Goal: Task Accomplishment & Management: Complete application form

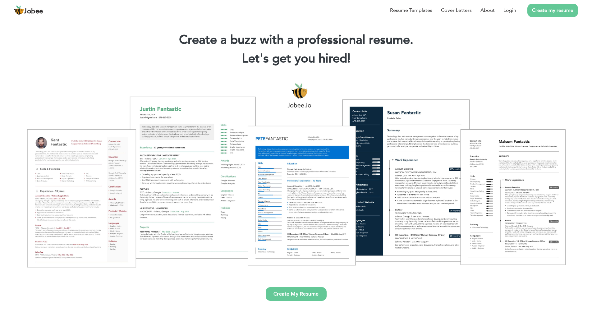
scroll to position [93, 0]
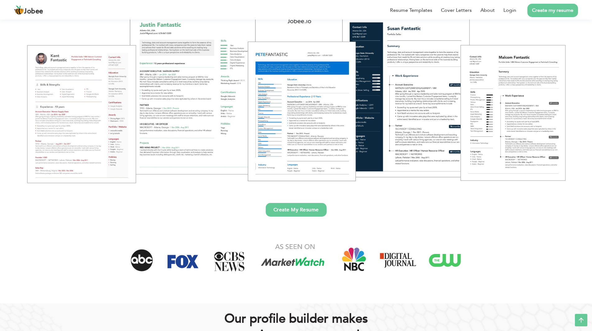
click at [302, 212] on link "Create My Resume" at bounding box center [296, 210] width 61 height 14
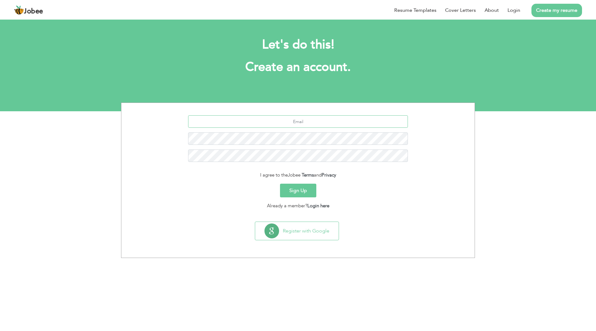
click at [281, 124] on input "text" at bounding box center [298, 121] width 220 height 12
click at [306, 187] on button "Sign Up" at bounding box center [298, 191] width 36 height 14
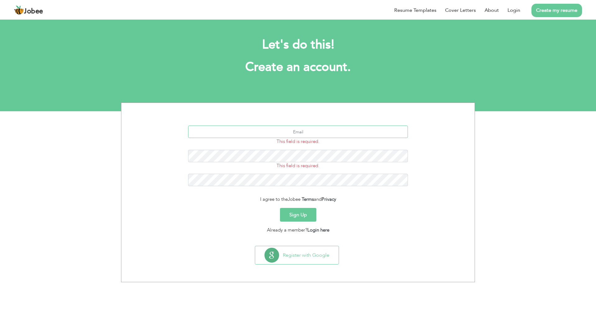
click at [316, 131] on input "text" at bounding box center [298, 131] width 220 height 12
type input "[EMAIL_ADDRESS][DOMAIN_NAME]"
click at [302, 211] on button "Sign Up" at bounding box center [298, 215] width 36 height 14
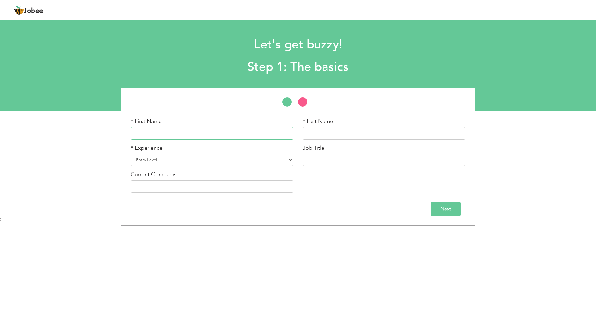
click at [258, 131] on input "text" at bounding box center [212, 133] width 163 height 12
type input "Zain"
click at [381, 135] on input "text" at bounding box center [384, 133] width 163 height 12
type input "ul abdin"
click at [175, 158] on select "Entry Level Less than 1 Year 1 Year 2 Years 3 Years 4 Years 5 Years 6 Years 7 Y…" at bounding box center [212, 159] width 163 height 12
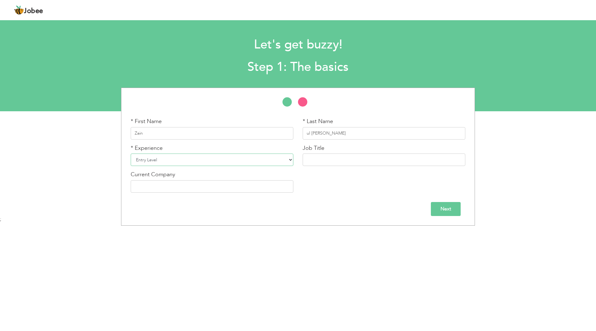
select select "2"
click at [131, 153] on select "Entry Level Less than 1 Year 1 Year 2 Years 3 Years 4 Years 5 Years 6 Years 7 Y…" at bounding box center [212, 159] width 163 height 12
click at [336, 159] on input "text" at bounding box center [384, 159] width 163 height 12
type input "It intern"
click at [222, 188] on input "text" at bounding box center [212, 186] width 163 height 12
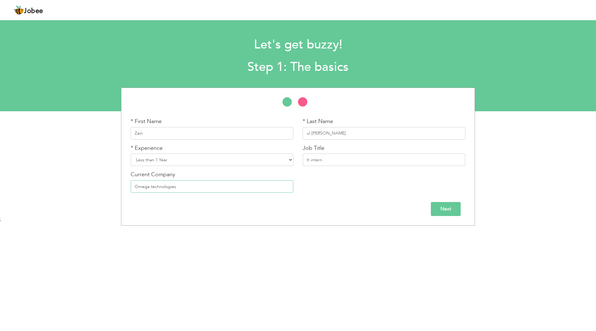
click at [239, 186] on input "Omega technologies" at bounding box center [212, 186] width 163 height 12
type input "Omega tech solutions"
click at [435, 208] on input "Next" at bounding box center [446, 209] width 30 height 14
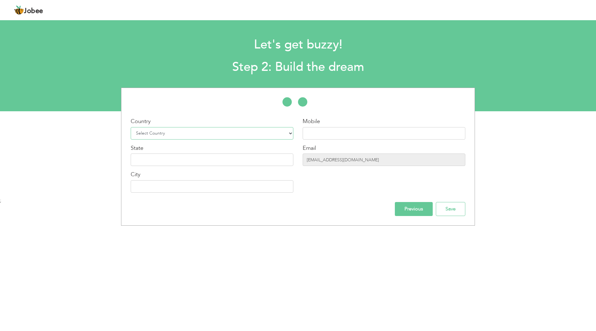
click at [181, 131] on select "Select Country Afghanistan Albania Algeria American Samoa Andorra Angola Anguil…" at bounding box center [212, 133] width 163 height 12
select select "166"
click at [131, 127] on select "Select Country Afghanistan Albania Algeria American Samoa Andorra Angola Anguil…" at bounding box center [212, 133] width 163 height 12
click at [336, 133] on input "text" at bounding box center [384, 133] width 163 height 12
type input "03130166582"
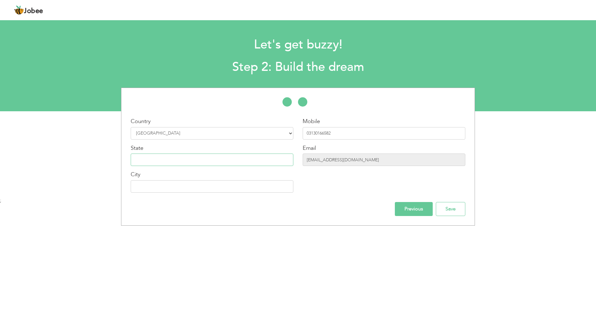
click at [157, 161] on input "text" at bounding box center [212, 159] width 163 height 12
type input "Punjab"
click at [166, 192] on input "text" at bounding box center [212, 186] width 163 height 12
type input "Lahore"
click at [332, 133] on input "03130166582" at bounding box center [384, 133] width 163 height 12
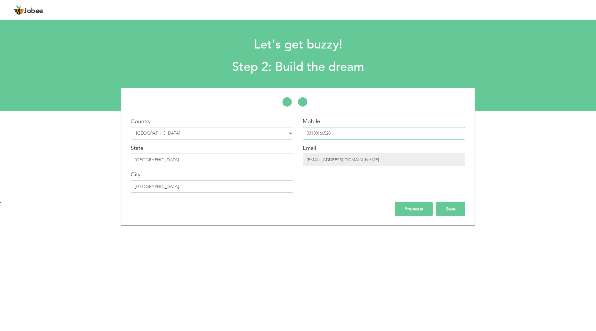
type input "03130166528"
click at [448, 207] on input "Save" at bounding box center [451, 209] width 30 height 14
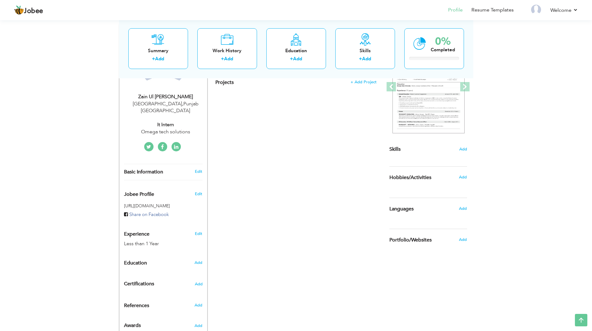
scroll to position [108, 0]
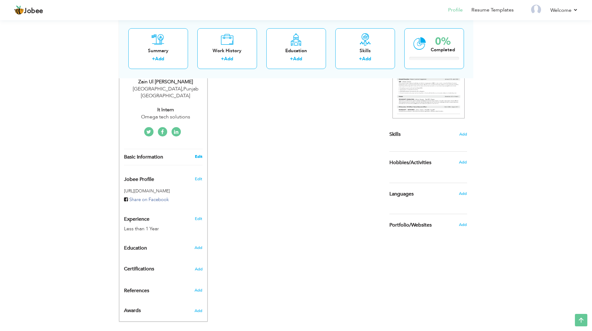
click at [200, 154] on link "Edit" at bounding box center [198, 157] width 7 height 6
type input "Zain"
type input "ul abdin"
type input "03130166528"
select select "number:166"
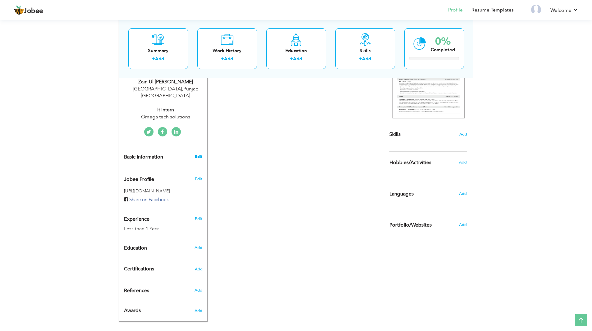
type input "[GEOGRAPHIC_DATA]"
select select "number:2"
type input "Omega tech solutions"
type input "It intern"
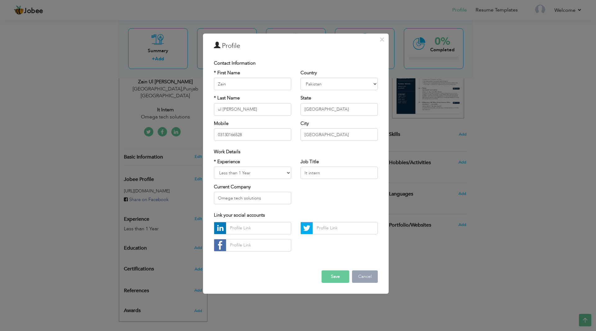
click at [360, 276] on button "Cancel" at bounding box center [365, 276] width 26 height 12
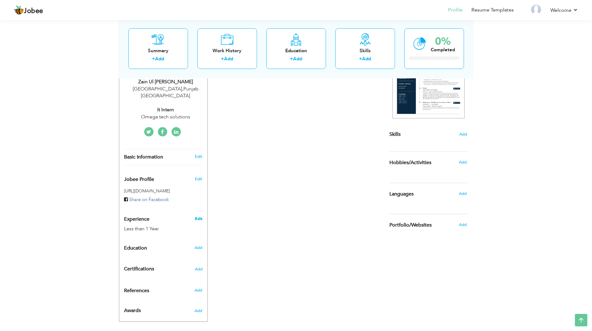
click at [198, 216] on link "Edit" at bounding box center [198, 219] width 7 height 6
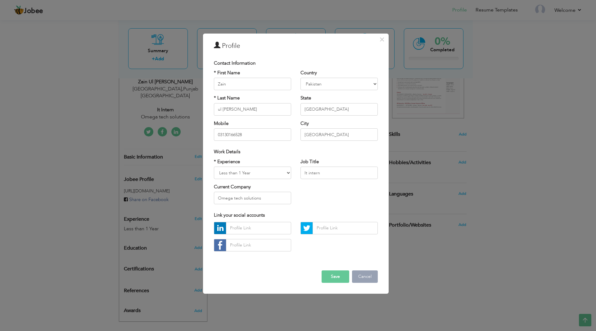
click at [368, 277] on button "Cancel" at bounding box center [365, 276] width 26 height 12
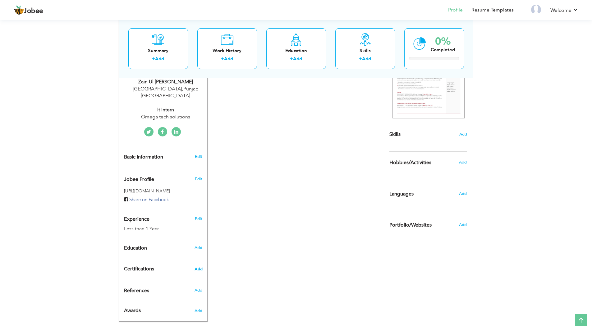
click at [197, 267] on span "Add" at bounding box center [198, 269] width 8 height 4
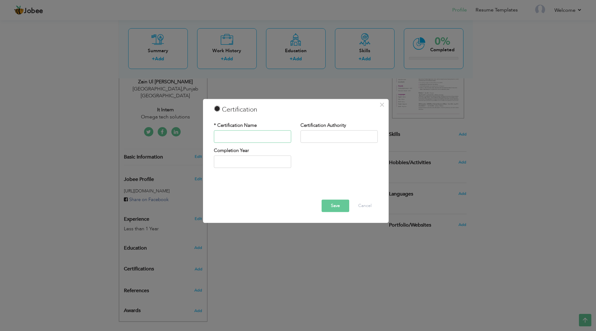
click at [251, 139] on input "text" at bounding box center [252, 136] width 77 height 12
type input "RHCSA"
click at [355, 137] on input "text" at bounding box center [339, 136] width 77 height 12
type input "[DOMAIN_NAME]"
type input "2025"
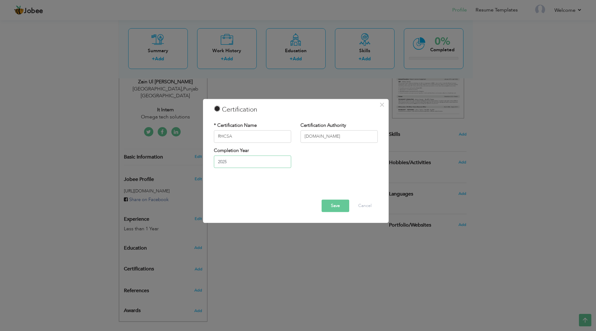
click at [253, 158] on input "2025" at bounding box center [252, 162] width 77 height 12
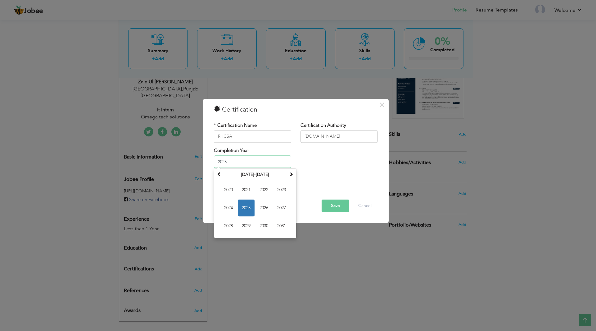
click at [244, 209] on span "2025" at bounding box center [246, 208] width 17 height 17
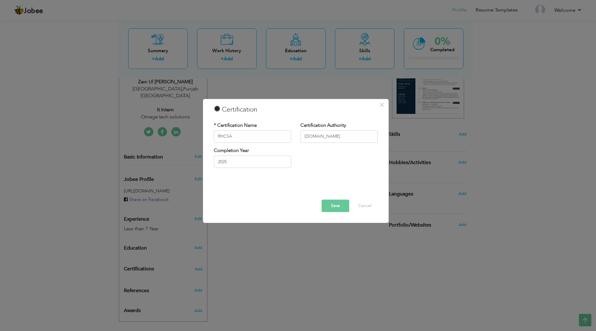
click at [337, 203] on button "Save" at bounding box center [336, 205] width 28 height 12
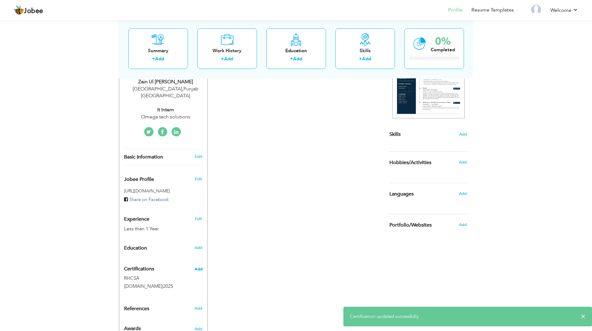
click at [201, 267] on span "Add" at bounding box center [198, 269] width 8 height 4
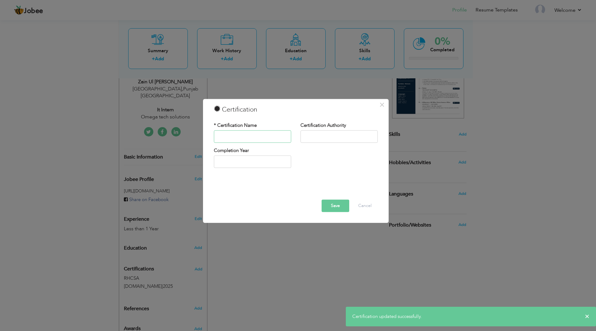
click at [258, 133] on input "text" at bounding box center [252, 136] width 77 height 12
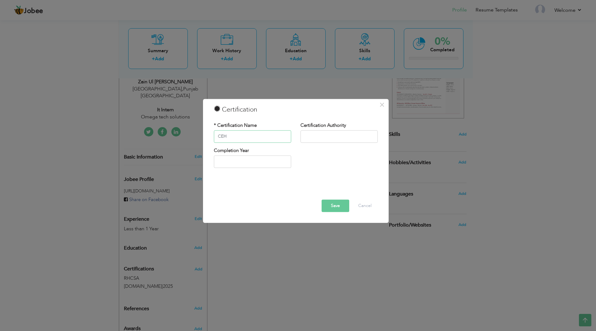
type input "CEH"
click at [326, 139] on input "text" at bounding box center [339, 136] width 77 height 12
click at [346, 139] on input "text" at bounding box center [339, 136] width 77 height 12
type input "[PERSON_NAME]"
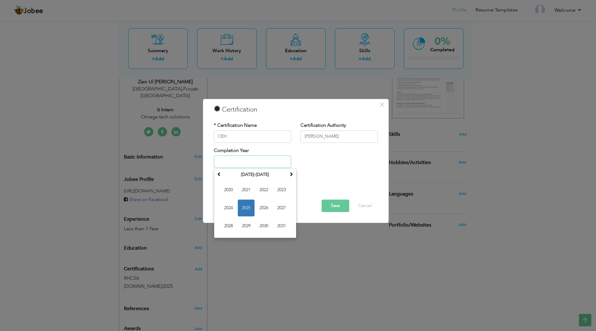
click at [236, 159] on input "text" at bounding box center [252, 162] width 77 height 12
click at [244, 207] on span "2025" at bounding box center [246, 208] width 17 height 17
type input "2025"
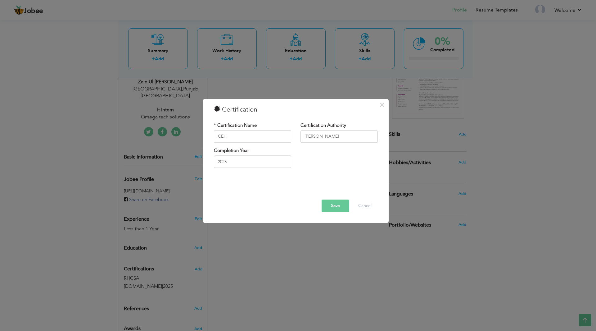
click at [328, 205] on button "Save" at bounding box center [336, 205] width 28 height 12
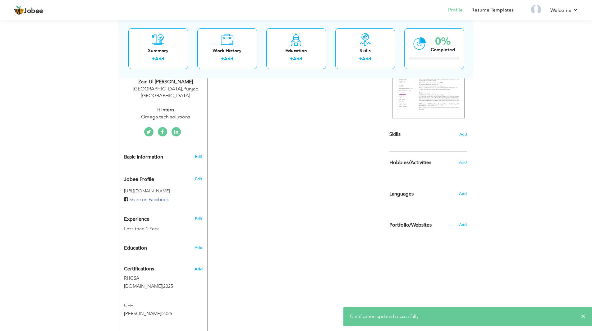
click at [198, 267] on span "Add" at bounding box center [198, 269] width 8 height 4
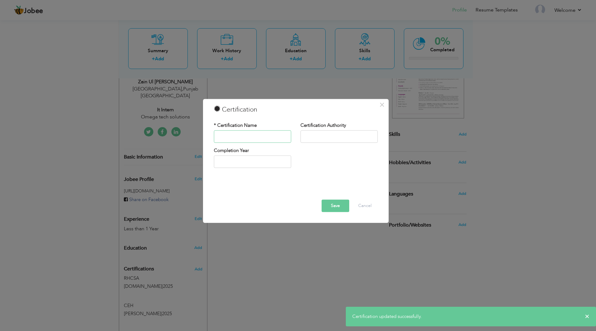
click at [240, 134] on input "text" at bounding box center [252, 136] width 77 height 12
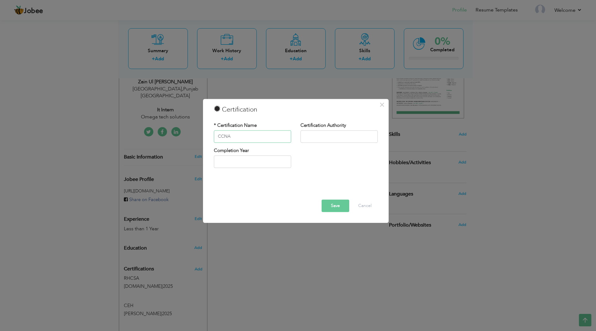
type input "CCNA"
click at [317, 140] on input "text" at bounding box center [339, 136] width 77 height 12
type input "[DOMAIN_NAME]"
click at [254, 157] on input "text" at bounding box center [252, 162] width 77 height 12
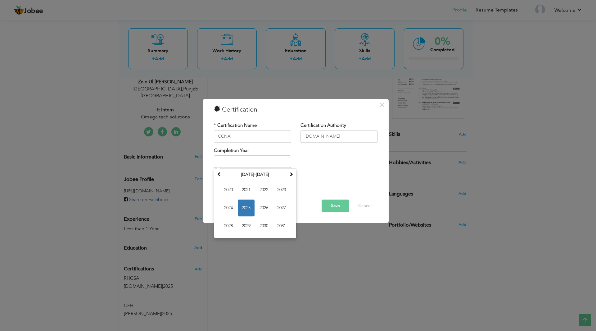
click at [249, 210] on span "2025" at bounding box center [246, 208] width 17 height 17
type input "2025"
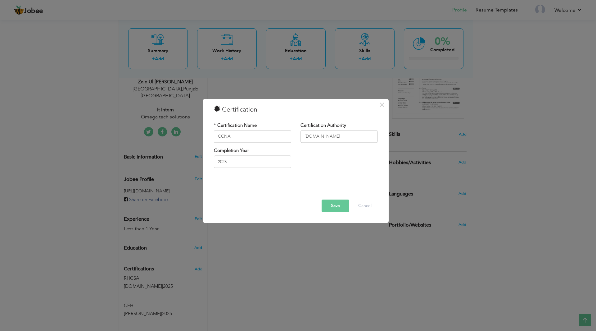
click at [327, 207] on button "Save" at bounding box center [336, 205] width 28 height 12
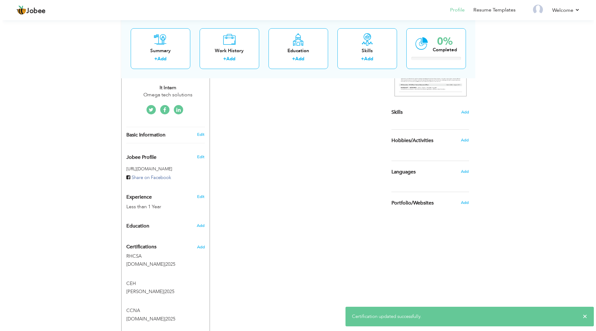
scroll to position [170, 0]
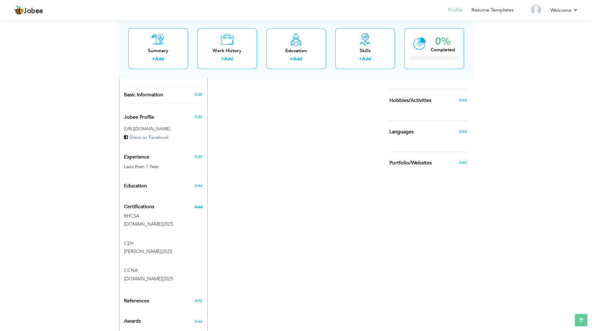
click at [199, 205] on span "Add" at bounding box center [198, 207] width 8 height 4
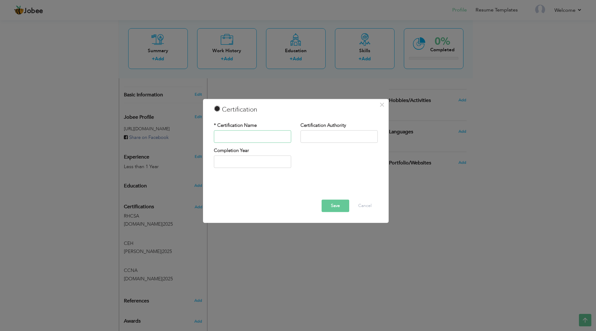
click at [263, 132] on input "text" at bounding box center [252, 136] width 77 height 12
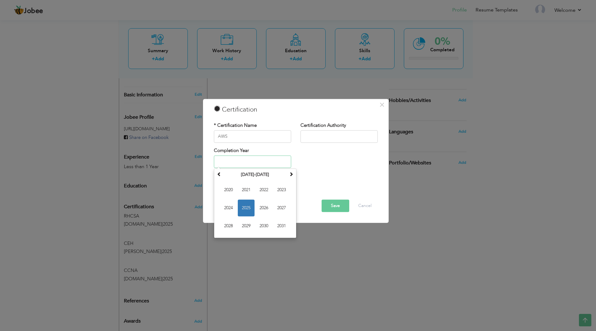
click at [245, 159] on input "text" at bounding box center [252, 162] width 77 height 12
click at [249, 135] on input "AWS" at bounding box center [252, 136] width 77 height 12
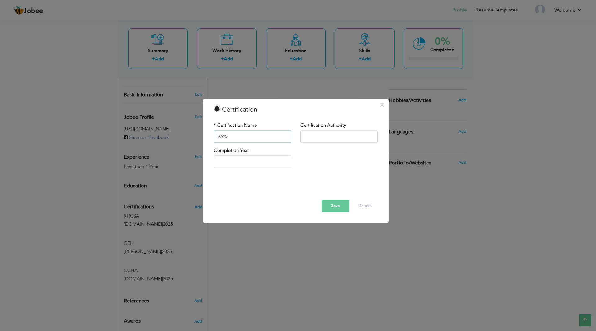
paste input "AWS Certified Cloud Practitioner"
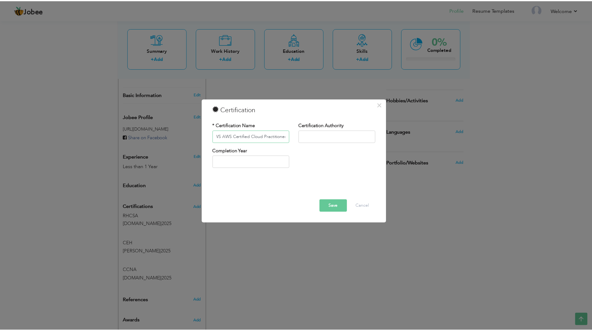
scroll to position [0, 0]
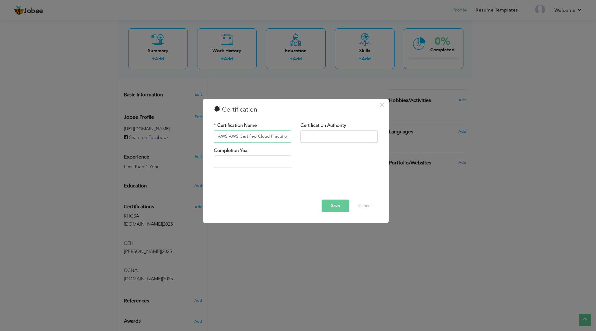
drag, startPoint x: 224, startPoint y: 137, endPoint x: 200, endPoint y: 137, distance: 24.2
click at [200, 137] on div "× Certification * Certification Name AWS AWS Certified Cloud Practitioner Certi…" at bounding box center [298, 165] width 596 height 331
type input "AWS Certified Cloud Practitioner"
click at [313, 139] on input "text" at bounding box center [339, 136] width 77 height 12
type input "[DOMAIN_NAME]"
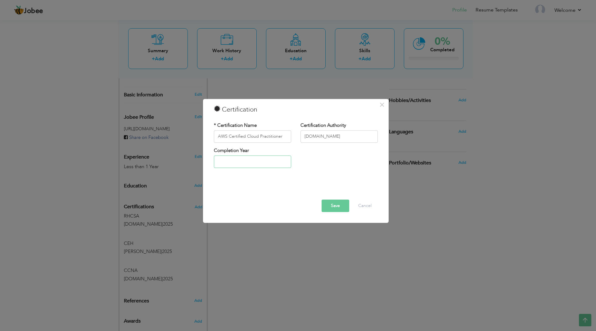
click at [234, 157] on input "text" at bounding box center [252, 162] width 77 height 12
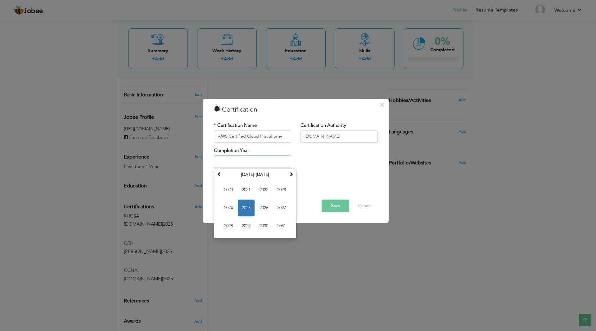
click at [248, 208] on span "2025" at bounding box center [246, 208] width 17 height 17
type input "2025"
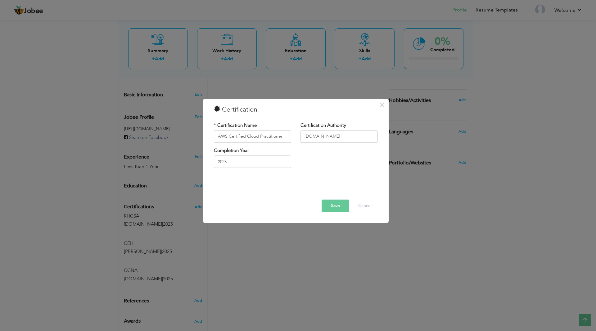
click at [332, 203] on button "Save" at bounding box center [336, 205] width 28 height 12
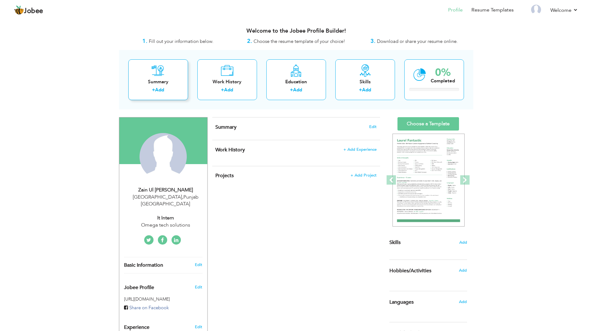
click at [157, 92] on link "Add" at bounding box center [159, 90] width 9 height 6
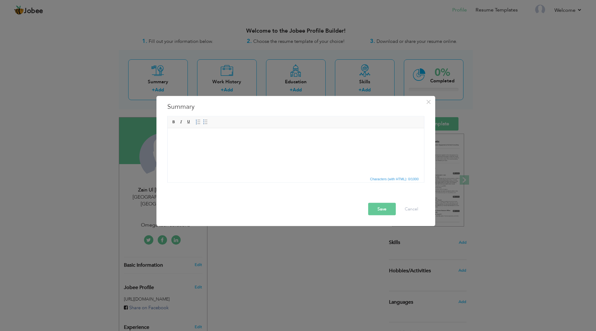
click at [223, 147] on html at bounding box center [295, 137] width 257 height 19
click at [411, 212] on button "Cancel" at bounding box center [412, 208] width 26 height 12
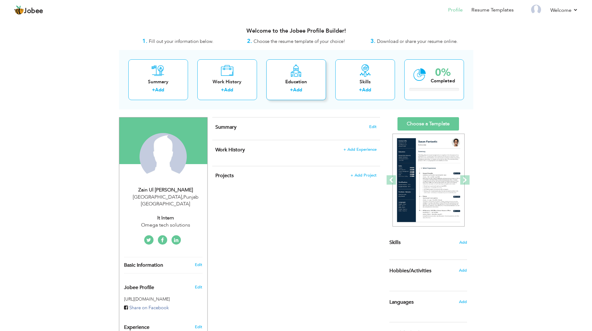
click at [301, 80] on div "Education" at bounding box center [296, 82] width 50 height 7
radio input "true"
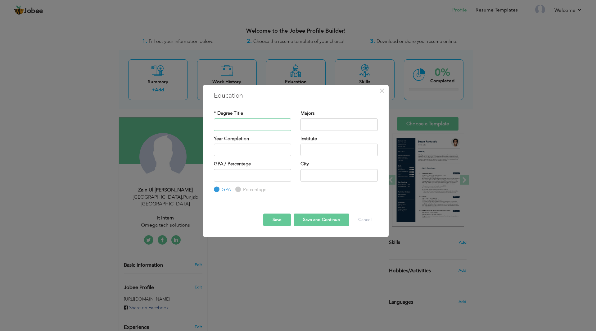
click at [250, 126] on input "text" at bounding box center [252, 124] width 77 height 12
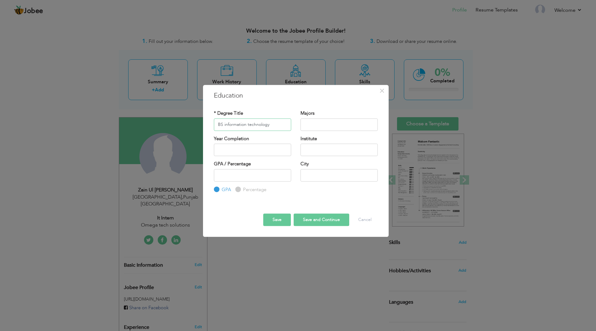
type input "BS information technology"
click at [329, 127] on input "text" at bounding box center [339, 124] width 77 height 12
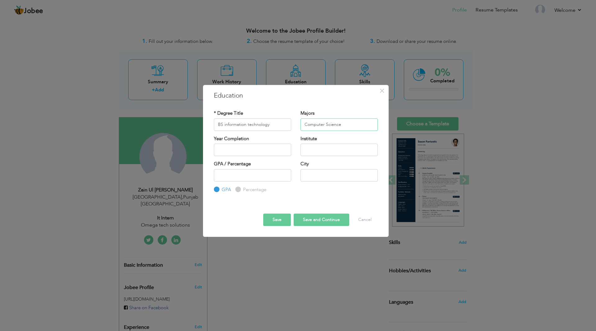
type input "Computer Science"
click at [262, 146] on input "2025" at bounding box center [252, 149] width 77 height 12
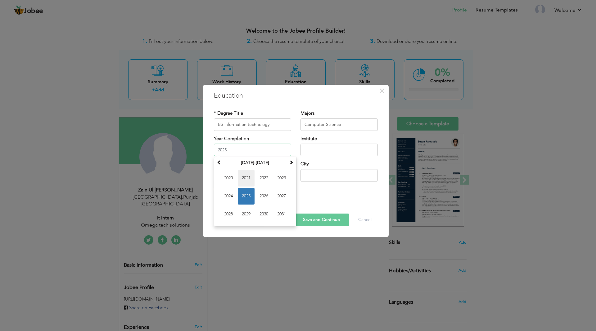
click at [244, 181] on span "2021" at bounding box center [246, 178] width 17 height 17
type input "2021"
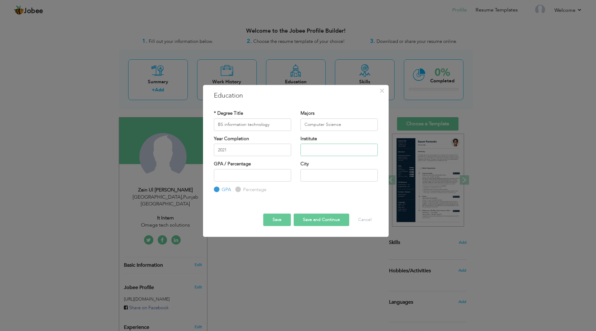
click at [348, 149] on input "text" at bounding box center [339, 149] width 77 height 12
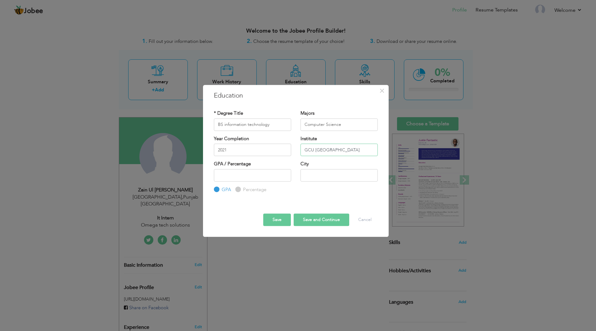
type input "GCU Faisalabad"
click at [264, 180] on input "number" at bounding box center [252, 175] width 77 height 12
type input "3.15"
click at [325, 177] on input "text" at bounding box center [339, 175] width 77 height 12
type input "Faisalabad"
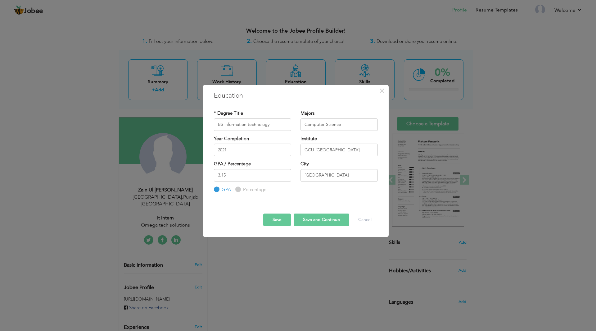
click at [314, 222] on button "Save and Continue" at bounding box center [322, 219] width 56 height 12
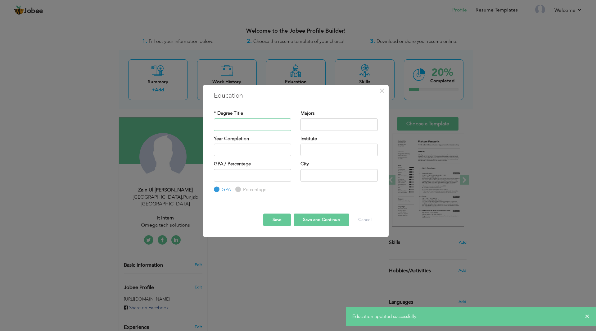
click at [243, 122] on input "text" at bounding box center [252, 124] width 77 height 12
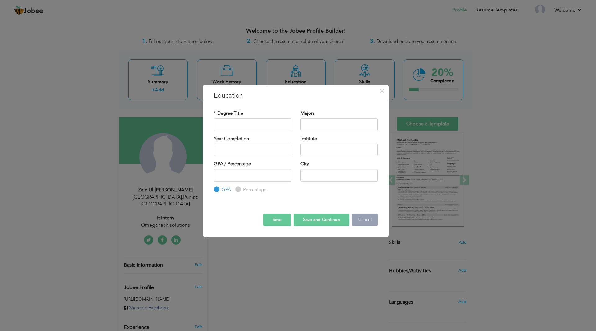
click at [360, 220] on button "Cancel" at bounding box center [365, 219] width 26 height 12
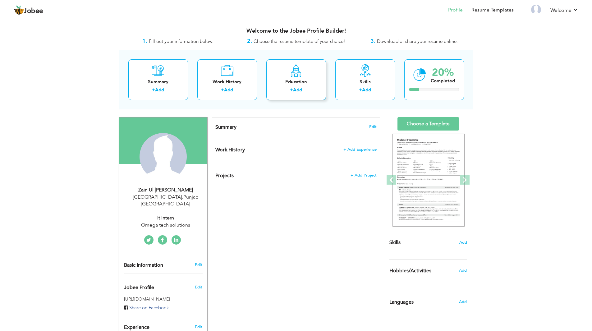
click at [298, 89] on link "Add" at bounding box center [297, 90] width 9 height 6
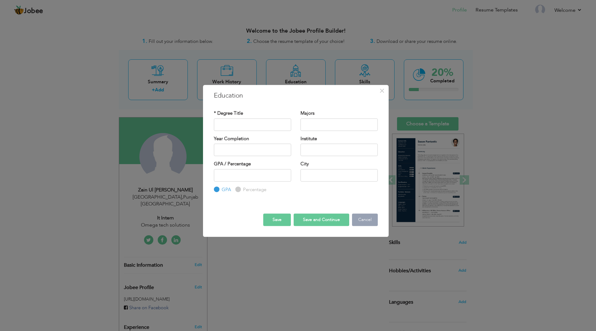
click at [361, 219] on button "Cancel" at bounding box center [365, 219] width 26 height 12
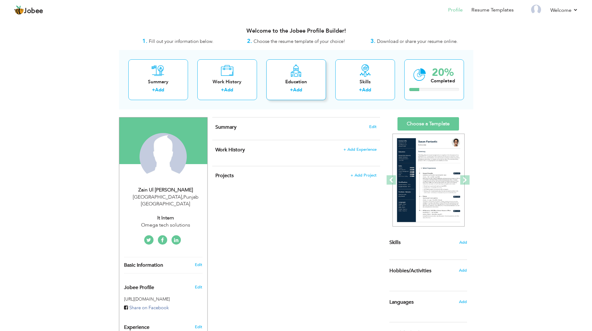
click at [301, 70] on icon at bounding box center [296, 70] width 12 height 12
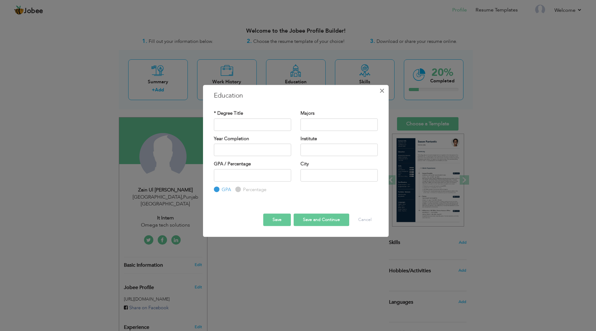
click at [381, 89] on span "×" at bounding box center [381, 90] width 5 height 11
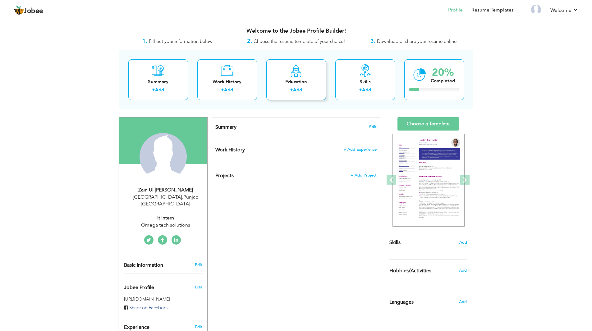
click at [298, 89] on link "Add" at bounding box center [297, 90] width 9 height 6
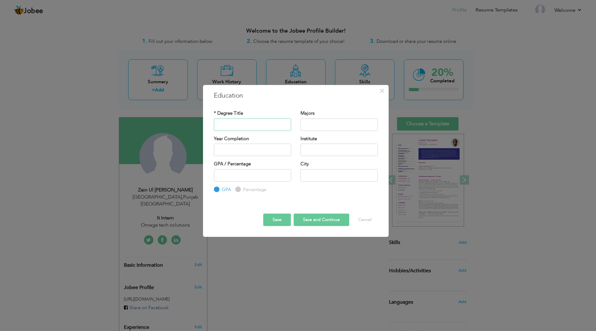
click at [271, 124] on input "text" at bounding box center [252, 124] width 77 height 12
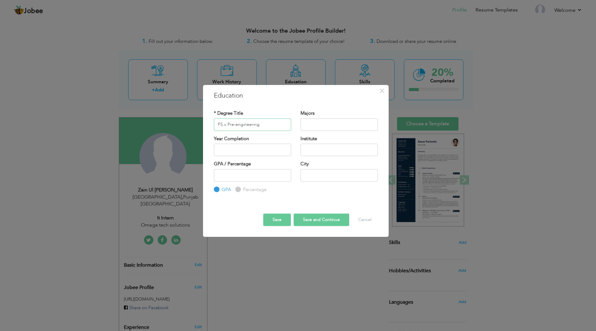
type input "FS.c Pre-engineering"
click at [334, 128] on input "text" at bounding box center [339, 124] width 77 height 12
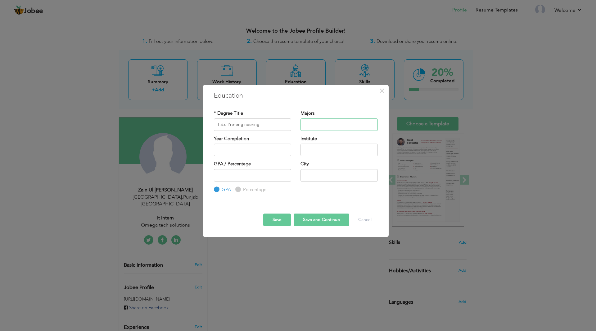
click at [318, 124] on input "text" at bounding box center [339, 124] width 77 height 12
type input "Mathematics"
click at [255, 150] on input "text" at bounding box center [252, 149] width 77 height 12
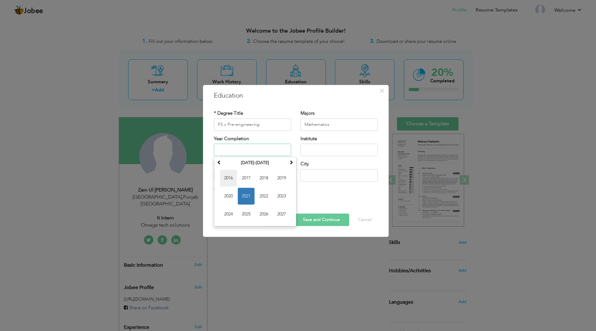
click at [231, 177] on span "2016" at bounding box center [228, 178] width 17 height 17
type input "2016"
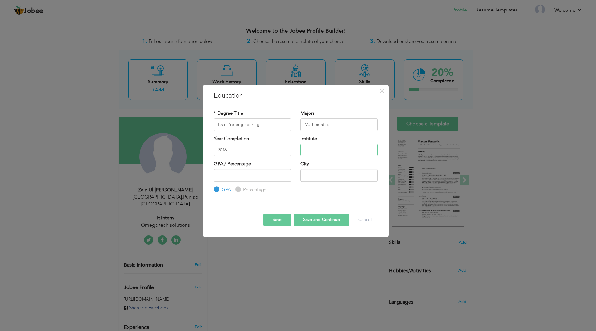
click at [322, 156] on input "text" at bounding box center [339, 149] width 77 height 12
type input "Govt. Post Graduate College Khanewal"
click at [262, 175] on input "number" at bounding box center [252, 175] width 77 height 12
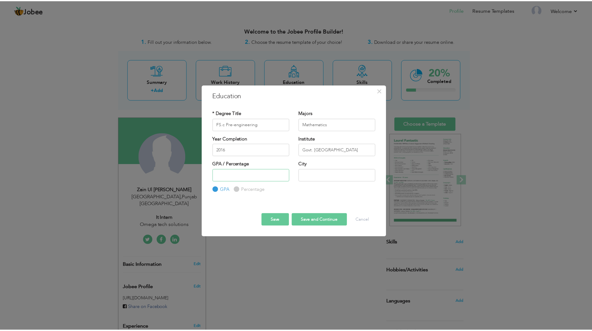
scroll to position [0, 0]
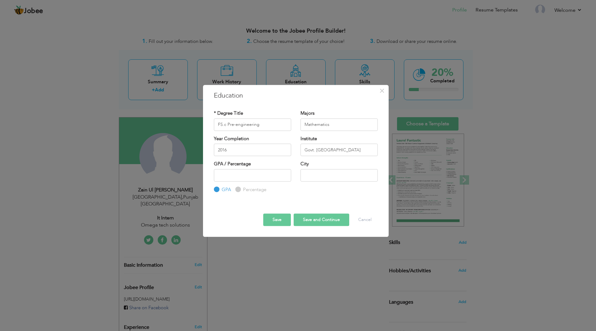
click at [247, 189] on label "Percentage" at bounding box center [254, 189] width 25 height 7
click at [239, 189] on input "Percentage" at bounding box center [237, 189] width 4 height 4
radio input "true"
click at [240, 177] on input "number" at bounding box center [252, 175] width 77 height 12
click at [246, 177] on input "number" at bounding box center [252, 175] width 77 height 12
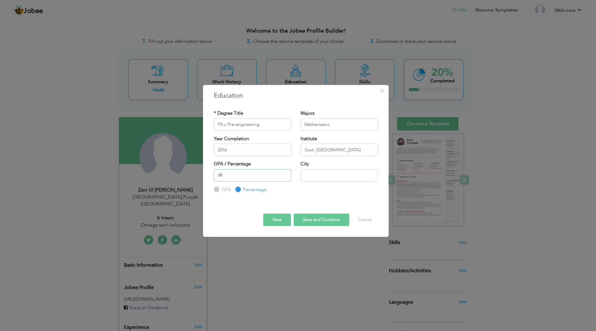
type input "68"
click at [321, 166] on div "City" at bounding box center [339, 171] width 77 height 20
click at [321, 175] on input "text" at bounding box center [339, 175] width 77 height 12
click at [313, 176] on input "Khenewal" at bounding box center [339, 175] width 77 height 12
type input "Khanewal"
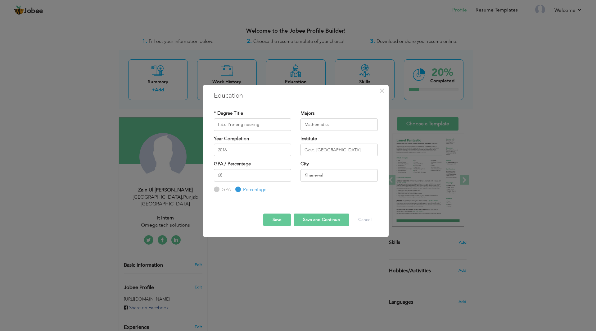
click at [322, 217] on button "Save and Continue" at bounding box center [322, 219] width 56 height 12
radio input "true"
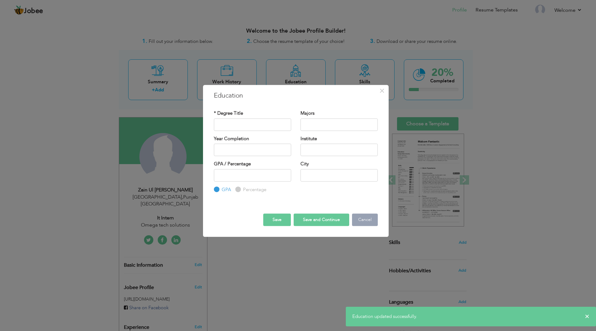
click at [360, 218] on button "Cancel" at bounding box center [365, 219] width 26 height 12
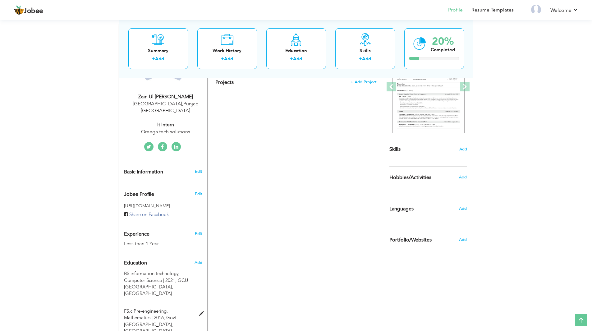
scroll to position [62, 0]
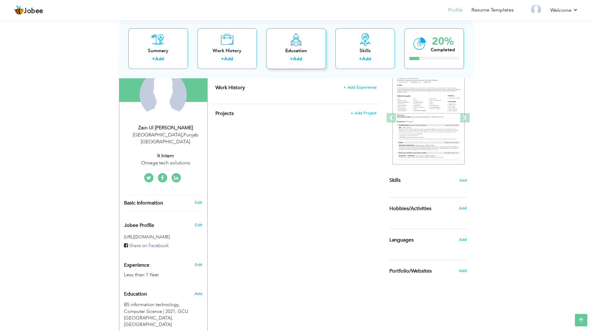
click at [296, 62] on div "+ Add" at bounding box center [296, 60] width 50 height 8
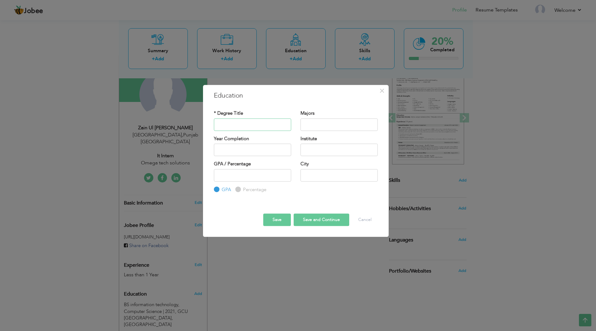
click at [264, 128] on input "text" at bounding box center [252, 124] width 77 height 12
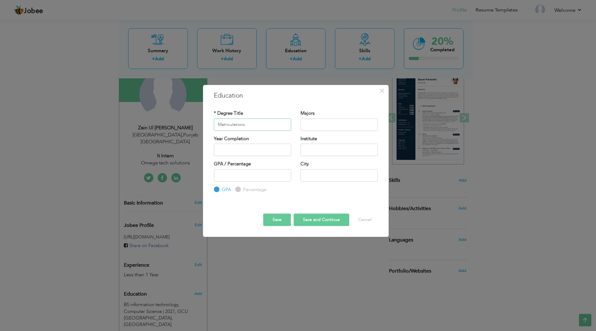
type input "Matriculations"
click at [318, 125] on input "text" at bounding box center [339, 124] width 77 height 12
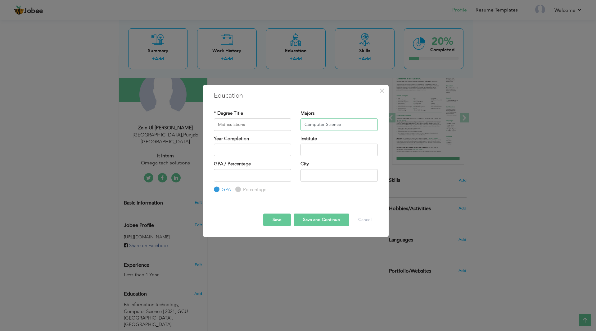
type input "Computer Science"
click at [249, 147] on input "text" at bounding box center [252, 149] width 77 height 12
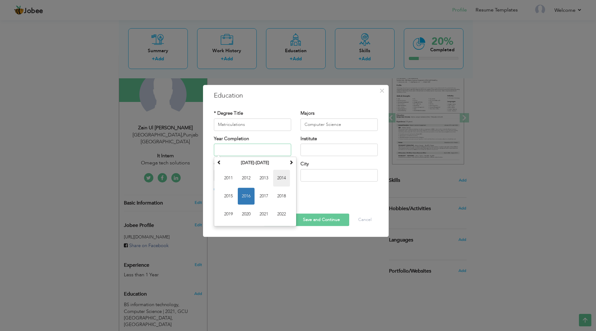
click at [283, 180] on span "2014" at bounding box center [281, 178] width 17 height 17
type input "2014"
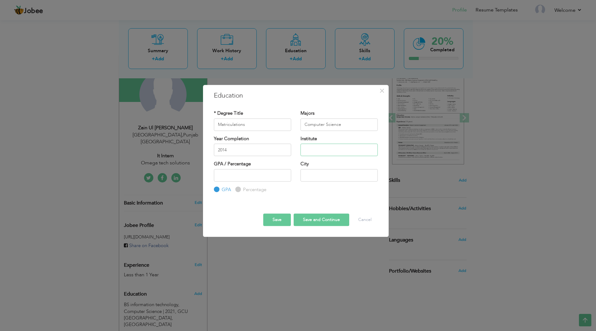
click at [312, 151] on input "text" at bounding box center [339, 149] width 77 height 12
type input "Govt. Islamia High School Khanewal"
click at [257, 178] on input "number" at bounding box center [252, 175] width 77 height 12
type input "76"
click at [256, 189] on label "Percentage" at bounding box center [254, 189] width 25 height 7
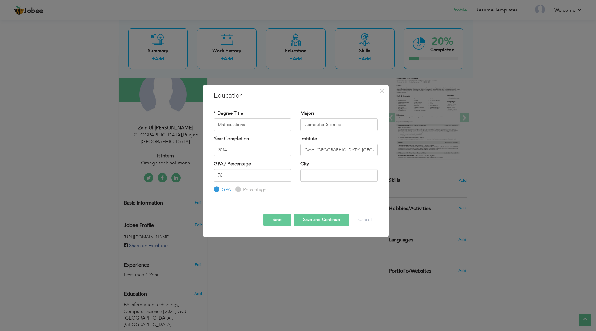
click at [239, 189] on input "Percentage" at bounding box center [237, 189] width 4 height 4
radio input "true"
click at [371, 168] on div "City" at bounding box center [339, 171] width 77 height 20
click at [348, 179] on input "text" at bounding box center [339, 175] width 77 height 12
type input "Khanewal"
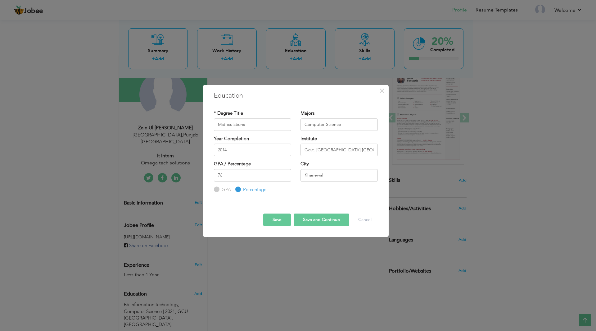
click at [279, 217] on button "Save" at bounding box center [277, 219] width 28 height 12
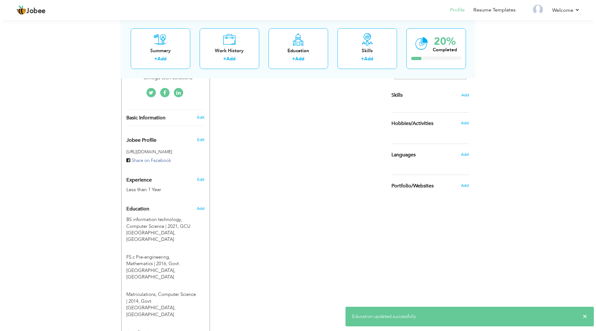
scroll to position [186, 0]
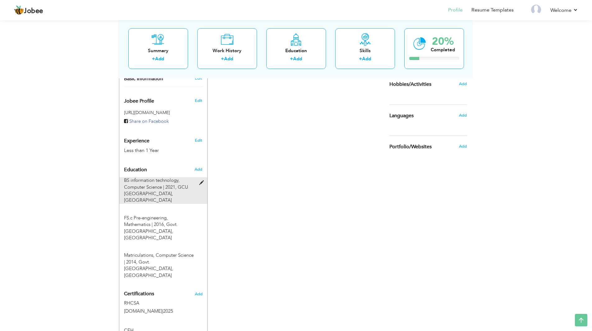
click at [201, 180] on span at bounding box center [203, 182] width 8 height 5
type input "BS information technology"
type input "2021"
type input "GCU Faisalabad"
type input "3.15"
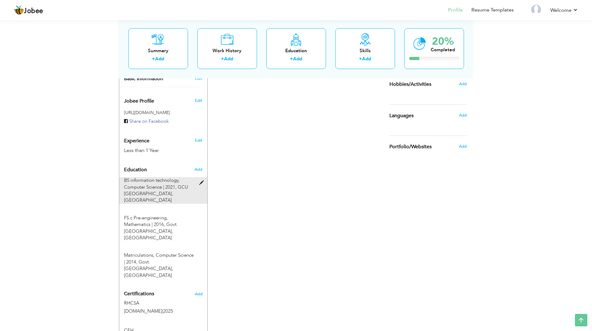
radio input "true"
type input "Faisalabad"
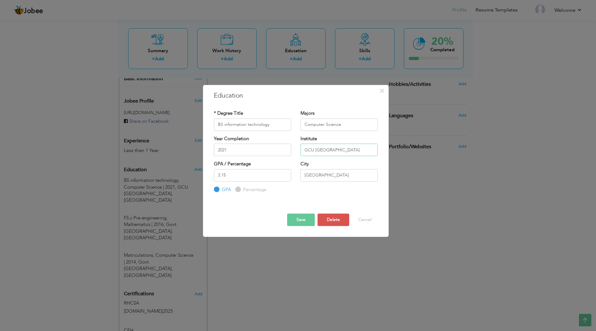
drag, startPoint x: 347, startPoint y: 149, endPoint x: 315, endPoint y: 149, distance: 31.4
click at [315, 149] on input "GCU Faisalabad" at bounding box center [339, 149] width 77 height 12
type input "GCU"
click at [305, 221] on button "Save" at bounding box center [301, 219] width 28 height 12
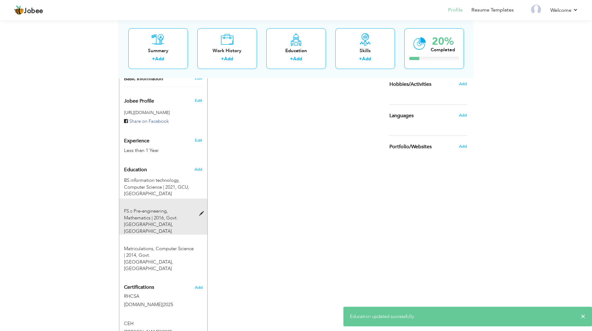
click at [202, 211] on span at bounding box center [203, 213] width 8 height 5
type input "FS.c Pre-engineering"
type input "Mathematics"
type input "2016"
type input "Govt. Post Graduate College Khanewal"
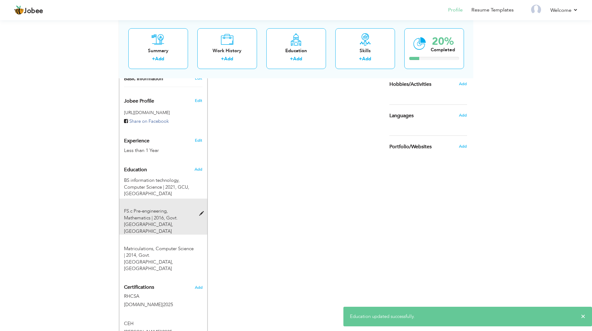
type input "68"
radio input "false"
radio input "true"
type input "Khanewal"
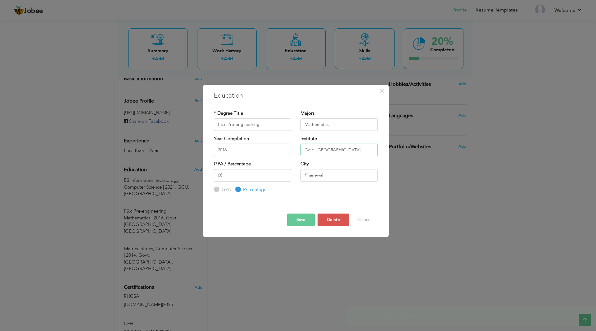
scroll to position [0, 6]
drag, startPoint x: 361, startPoint y: 149, endPoint x: 380, endPoint y: 149, distance: 19.6
click at [380, 149] on div "Institute Govt. Post Graduate College Khanewal" at bounding box center [339, 147] width 87 height 25
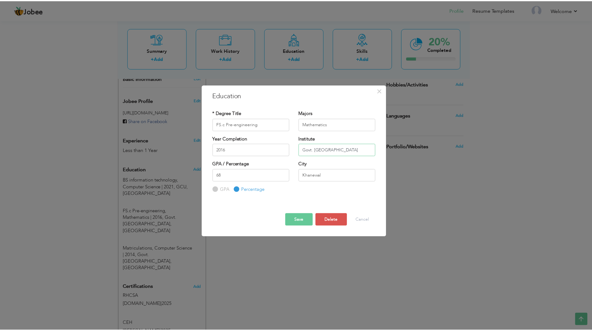
scroll to position [0, 0]
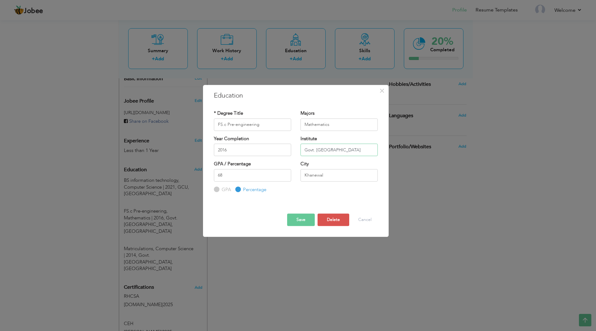
type input "Govt. Post Graduate College"
click at [303, 216] on button "Save" at bounding box center [301, 219] width 28 height 12
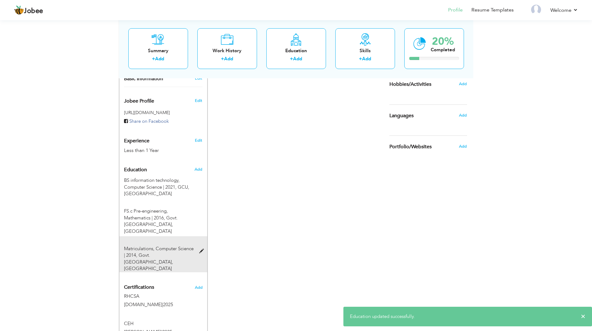
click at [199, 249] on span at bounding box center [203, 251] width 8 height 5
type input "Matriculations"
type input "Computer Science"
type input "2014"
type input "Govt. Islamia High School Khanewal"
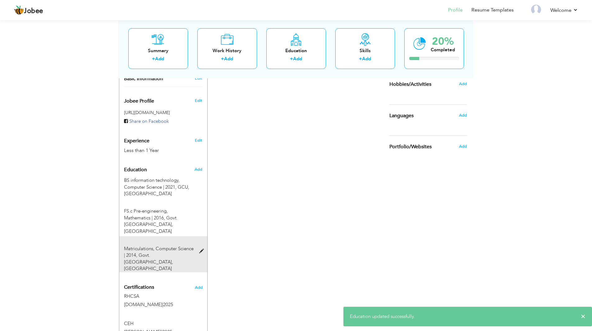
type input "76"
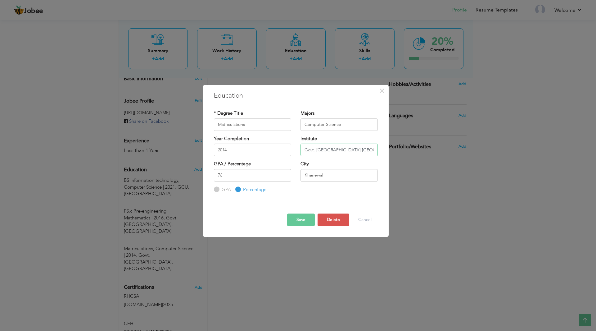
drag, startPoint x: 354, startPoint y: 149, endPoint x: 379, endPoint y: 150, distance: 25.5
click at [379, 150] on div "Institute Govt. Islamia High School Khanewal" at bounding box center [339, 147] width 87 height 25
type input "Govt. Islamia High School"
click at [302, 219] on button "Save" at bounding box center [301, 219] width 28 height 12
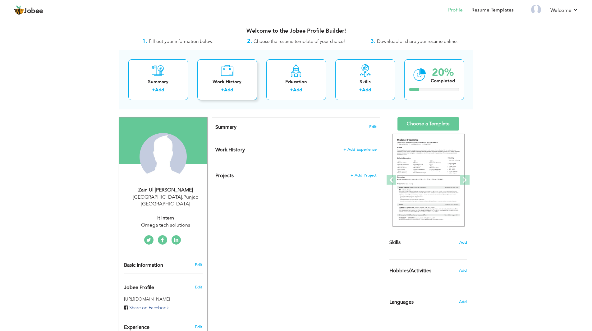
click at [229, 88] on link "Add" at bounding box center [228, 90] width 9 height 6
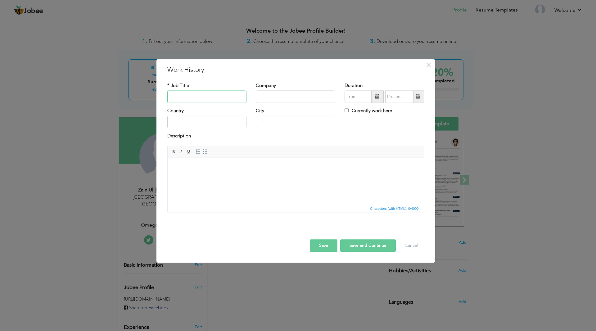
click at [202, 98] on input "text" at bounding box center [207, 96] width 80 height 12
type input "IT Intern"
click at [283, 99] on input "text" at bounding box center [296, 96] width 80 height 12
type input "I"
click at [288, 98] on input "Omega Techg Solutions" at bounding box center [296, 96] width 80 height 12
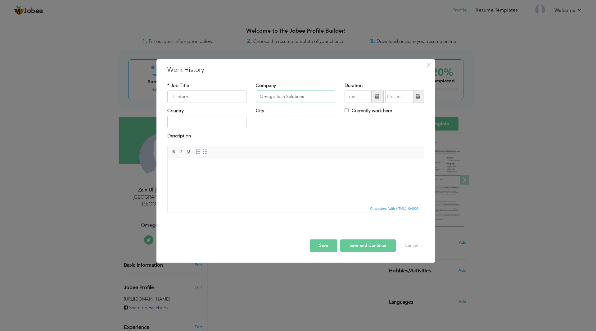
type input "Omega Tech Solutions"
click at [203, 122] on input "text" at bounding box center [207, 122] width 80 height 12
type input "[GEOGRAPHIC_DATA]"
click at [297, 129] on div "City" at bounding box center [295, 119] width 89 height 25
click at [297, 125] on input "text" at bounding box center [296, 122] width 80 height 12
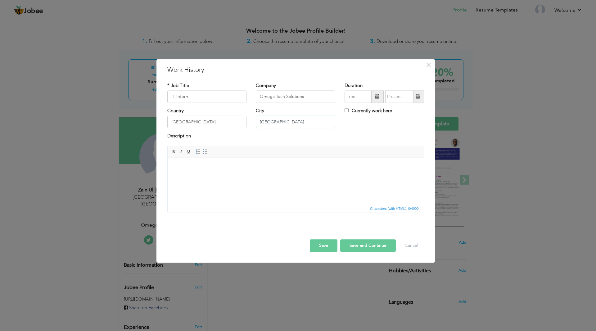
type input "[GEOGRAPHIC_DATA]"
click at [349, 96] on input "09/2025" at bounding box center [358, 96] width 27 height 12
click at [379, 142] on span "2025" at bounding box center [377, 142] width 17 height 17
click at [377, 124] on span "Feb" at bounding box center [377, 124] width 17 height 17
type input "02/2025"
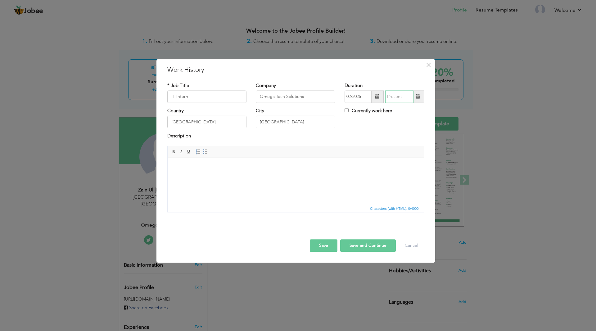
type input "09/2025"
click at [392, 98] on input "09/2025" at bounding box center [399, 96] width 28 height 12
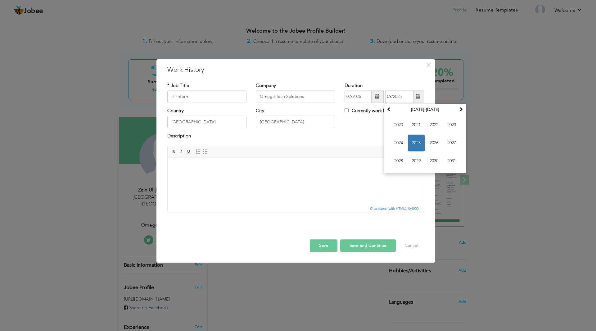
click at [352, 124] on div "Country Pakistan City Lahore Currently work here" at bounding box center [296, 119] width 266 height 25
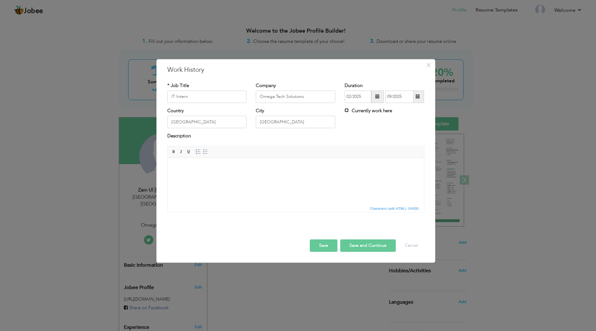
click at [348, 110] on input "Currently work here" at bounding box center [347, 110] width 4 height 4
checkbox input "true"
click at [324, 245] on button "Save" at bounding box center [324, 245] width 28 height 12
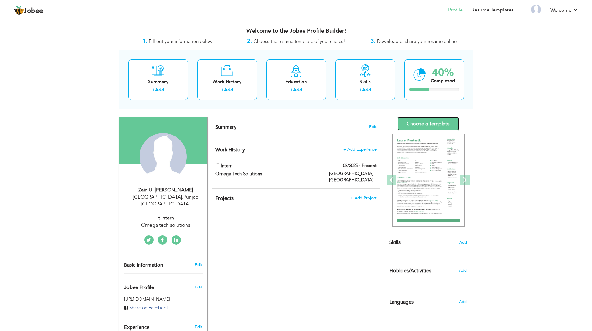
click at [420, 125] on link "Choose a Template" at bounding box center [427, 123] width 61 height 13
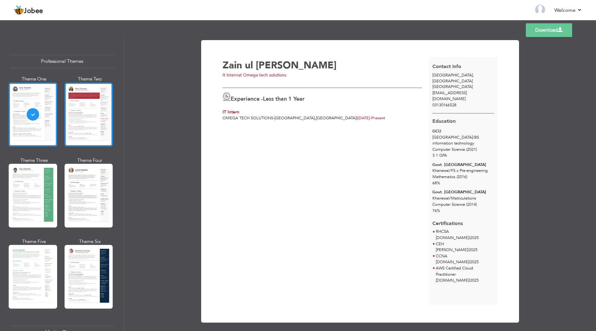
click at [89, 120] on div at bounding box center [89, 115] width 48 height 64
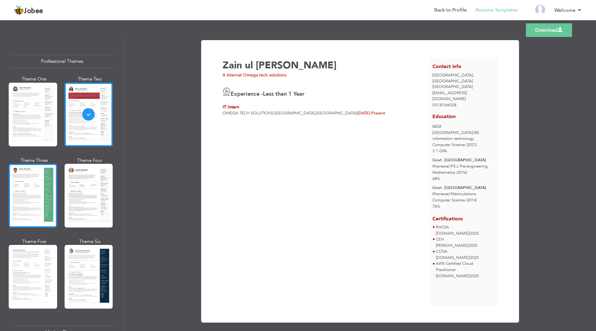
click at [18, 188] on div at bounding box center [33, 196] width 48 height 64
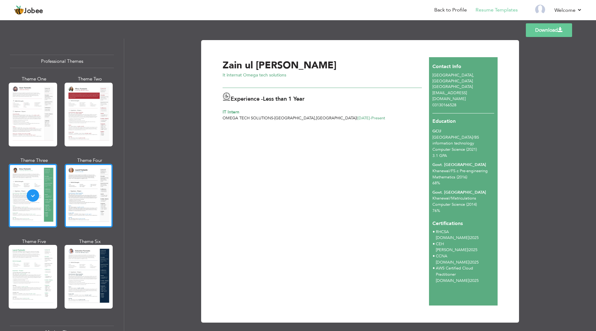
click at [81, 188] on div at bounding box center [89, 196] width 48 height 64
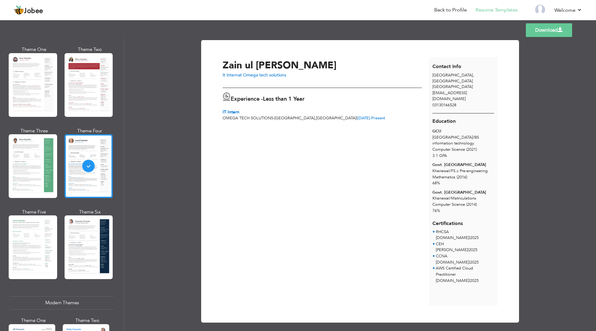
scroll to position [93, 0]
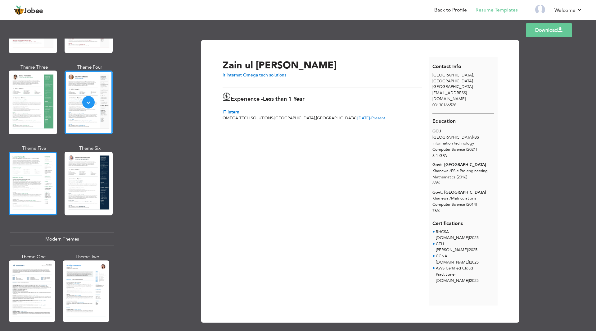
click at [37, 192] on div at bounding box center [33, 184] width 48 height 64
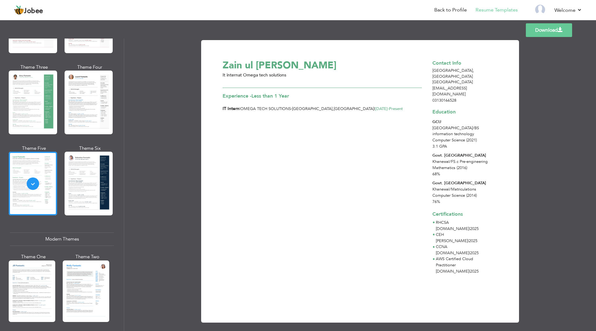
click at [93, 189] on div at bounding box center [89, 184] width 48 height 64
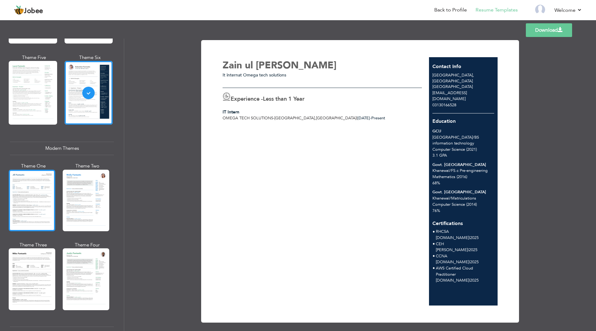
scroll to position [186, 0]
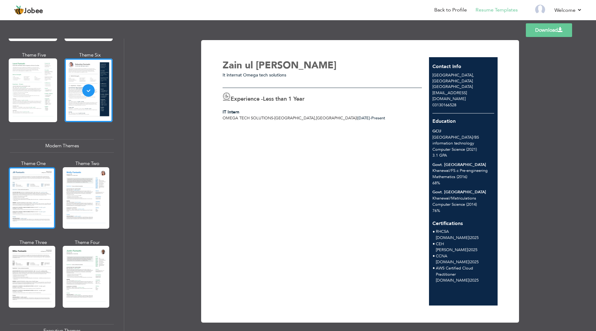
click at [34, 195] on div at bounding box center [32, 197] width 47 height 61
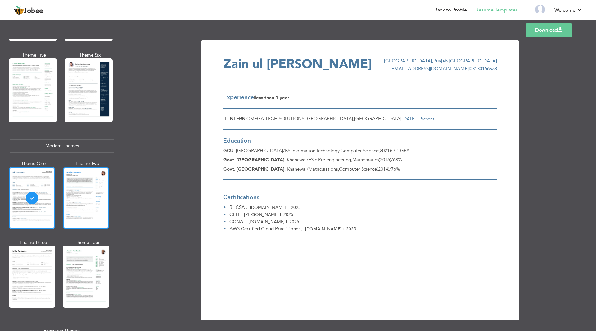
click at [87, 193] on div at bounding box center [86, 197] width 47 height 61
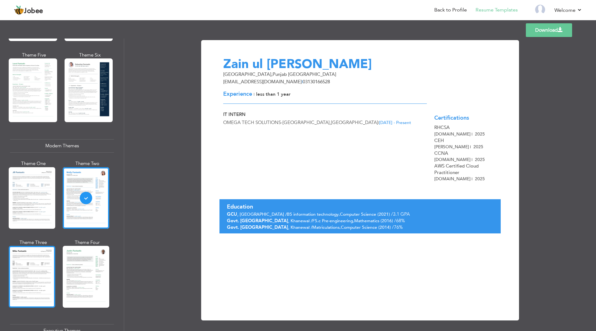
click at [26, 269] on div at bounding box center [32, 276] width 47 height 61
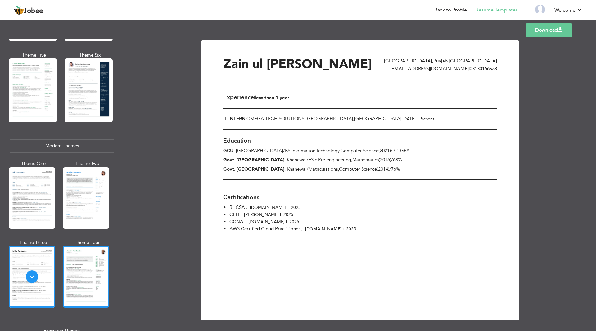
click at [94, 260] on div at bounding box center [86, 276] width 47 height 61
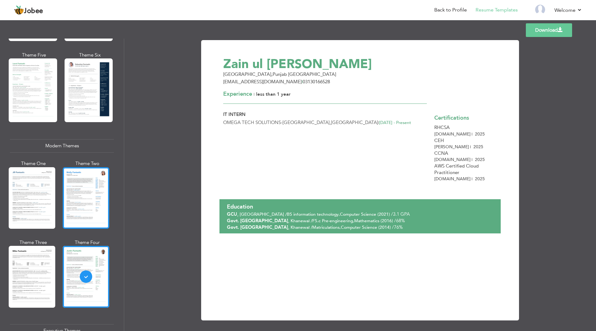
scroll to position [0, 0]
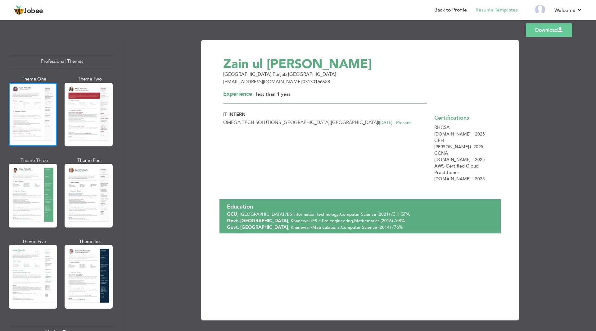
click at [35, 130] on div at bounding box center [33, 115] width 48 height 64
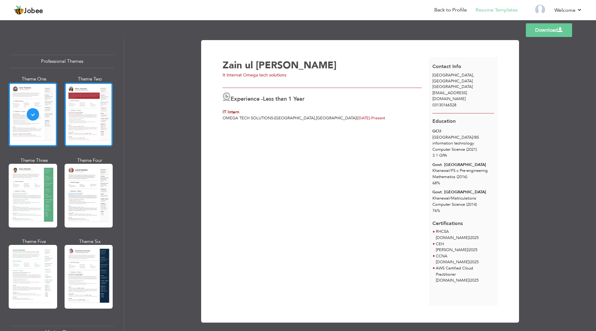
click at [82, 116] on div at bounding box center [89, 115] width 48 height 64
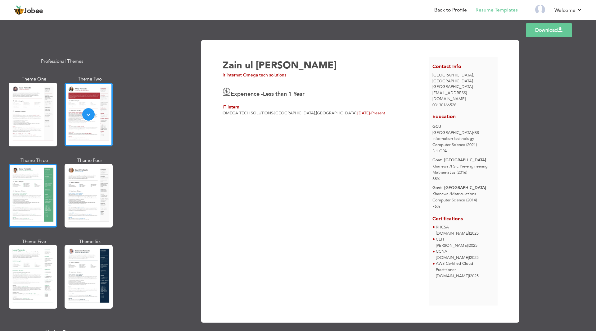
click at [38, 190] on div at bounding box center [33, 196] width 48 height 64
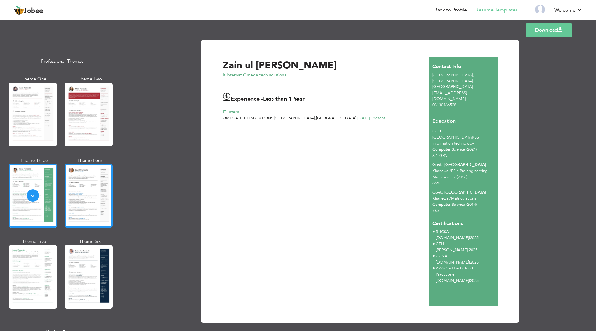
click at [83, 193] on div at bounding box center [89, 196] width 48 height 64
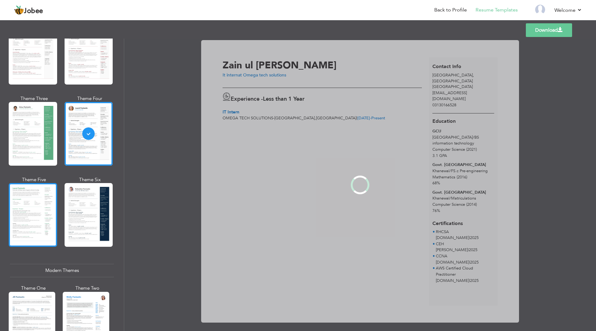
scroll to position [62, 0]
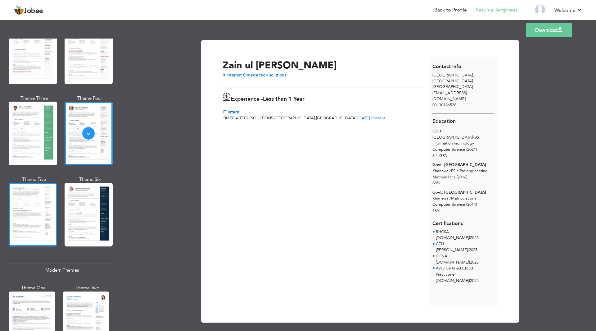
click at [37, 211] on div at bounding box center [33, 215] width 48 height 64
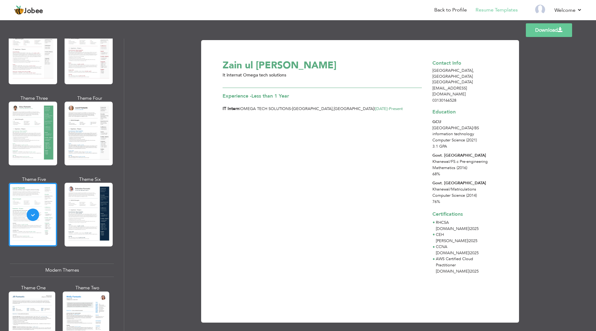
click at [86, 214] on div at bounding box center [89, 215] width 48 height 64
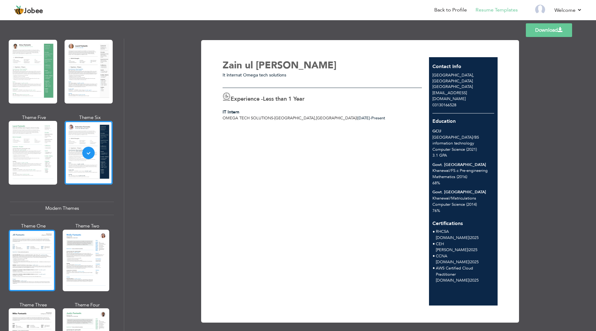
scroll to position [124, 0]
click at [36, 246] on div at bounding box center [32, 259] width 47 height 61
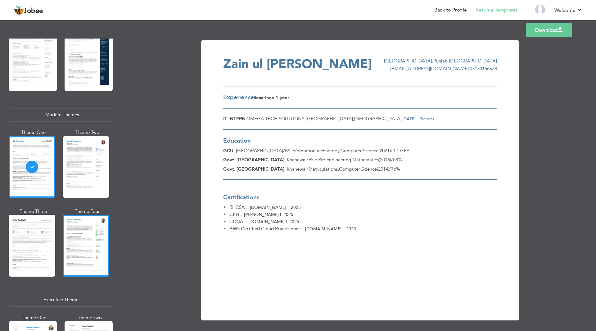
scroll to position [248, 0]
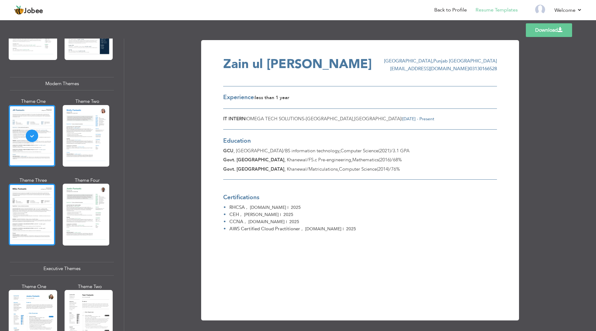
click at [33, 217] on div at bounding box center [32, 214] width 47 height 61
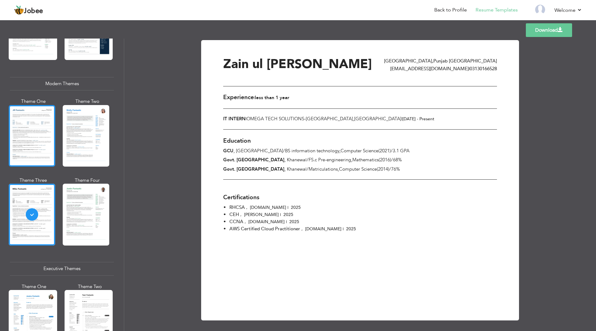
click at [36, 128] on div at bounding box center [32, 135] width 47 height 61
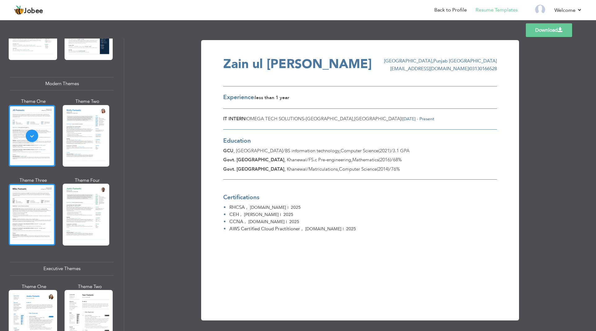
click at [34, 200] on div at bounding box center [32, 214] width 47 height 61
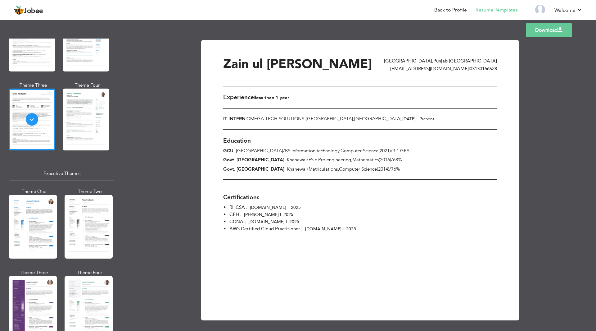
scroll to position [373, 0]
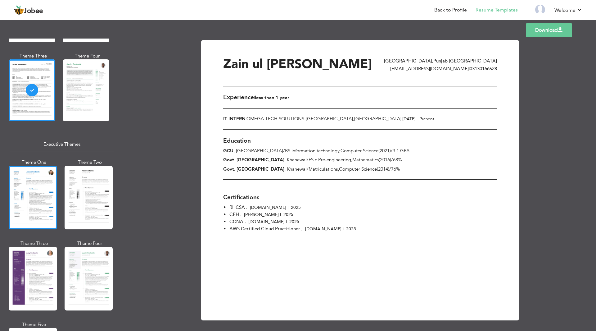
click at [32, 193] on div at bounding box center [33, 198] width 48 height 64
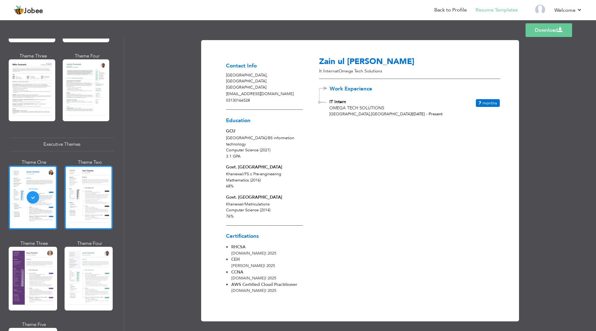
click at [86, 187] on div at bounding box center [89, 198] width 48 height 64
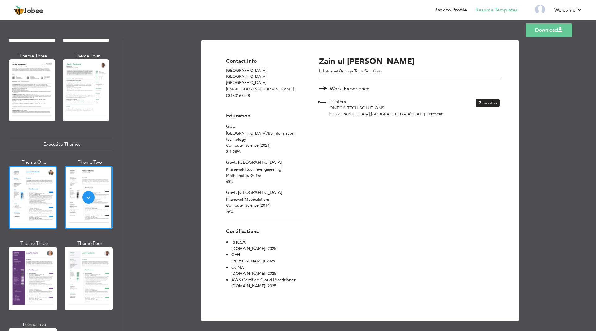
click at [32, 189] on div at bounding box center [33, 198] width 48 height 64
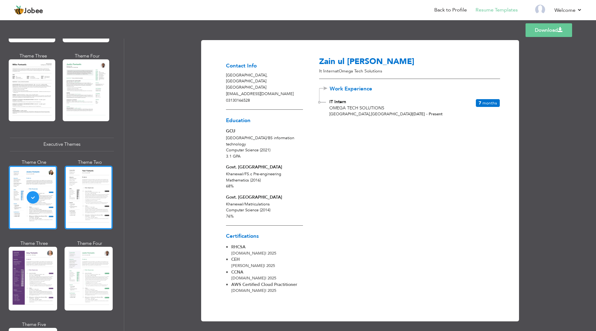
click at [83, 192] on div at bounding box center [89, 198] width 48 height 64
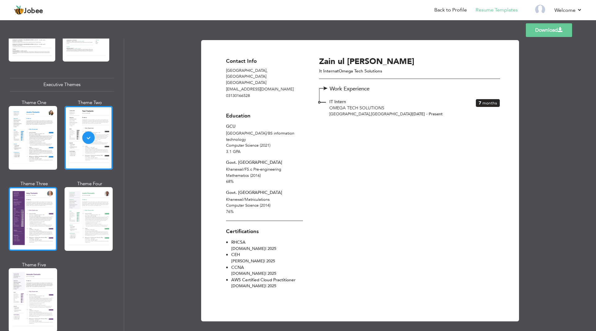
scroll to position [435, 0]
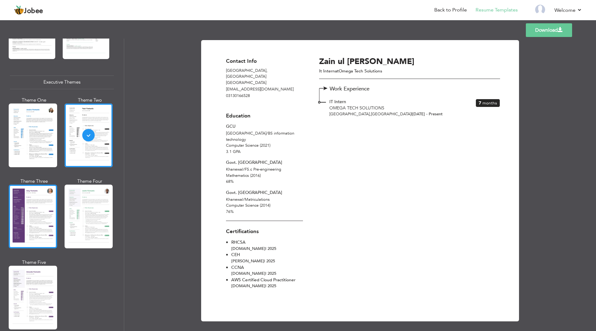
click at [29, 216] on div at bounding box center [33, 216] width 48 height 64
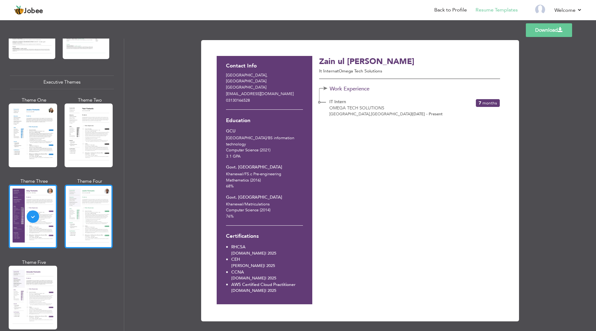
click at [86, 220] on div at bounding box center [89, 216] width 48 height 64
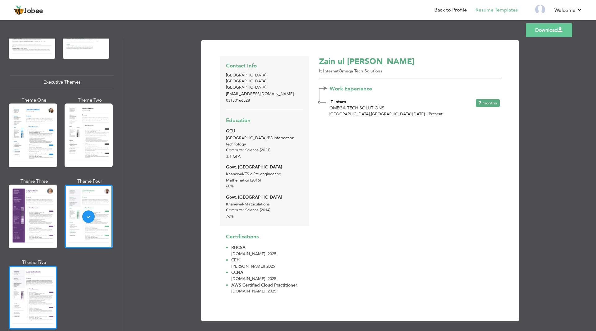
click at [36, 284] on div at bounding box center [33, 298] width 48 height 64
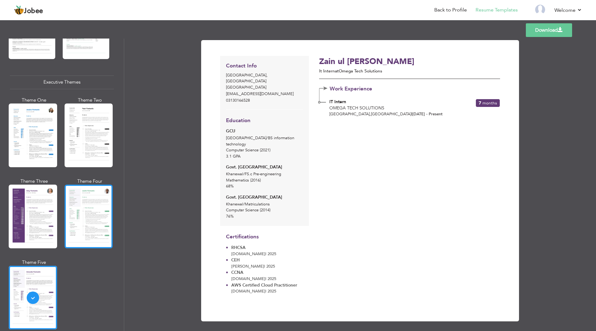
scroll to position [404, 0]
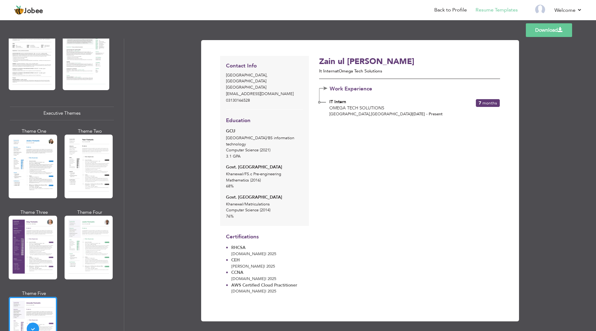
click at [87, 163] on div at bounding box center [89, 166] width 48 height 64
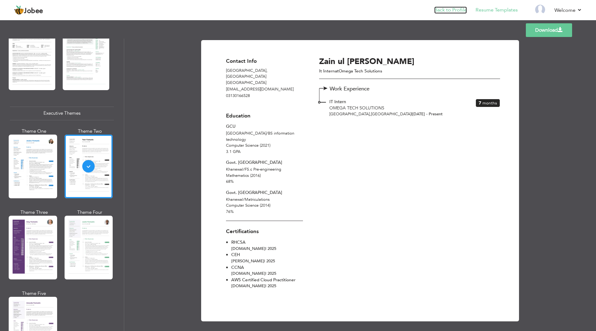
click at [451, 10] on link "Back to Profile" at bounding box center [450, 10] width 33 height 7
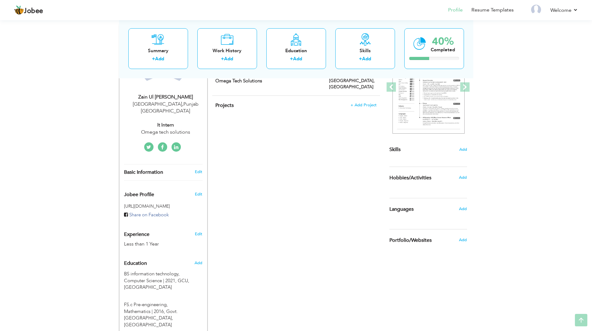
scroll to position [93, 0]
click at [462, 209] on span "Add" at bounding box center [462, 209] width 8 height 6
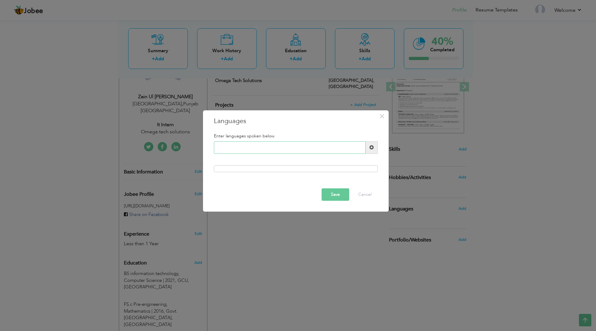
click at [276, 147] on input "text" at bounding box center [290, 147] width 152 height 12
type input "Urdu"
click at [360, 170] on div at bounding box center [296, 168] width 164 height 7
click at [236, 168] on div at bounding box center [296, 168] width 164 height 7
click at [370, 146] on span at bounding box center [372, 147] width 4 height 4
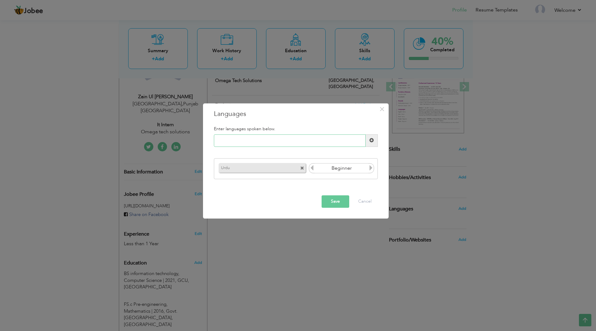
click at [287, 138] on input "text" at bounding box center [290, 140] width 152 height 12
click at [372, 168] on icon at bounding box center [371, 168] width 6 height 6
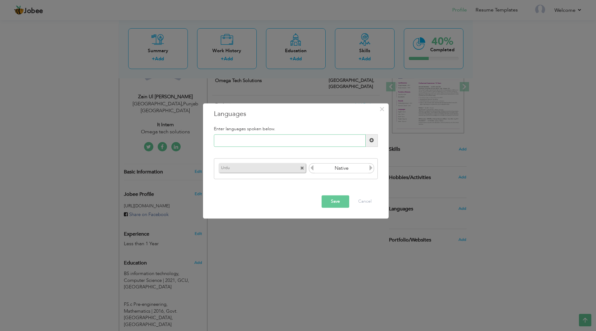
click at [293, 141] on input "text" at bounding box center [290, 140] width 152 height 12
click at [316, 140] on input "text" at bounding box center [290, 140] width 152 height 12
type input "English"
click at [371, 143] on span at bounding box center [372, 140] width 12 height 12
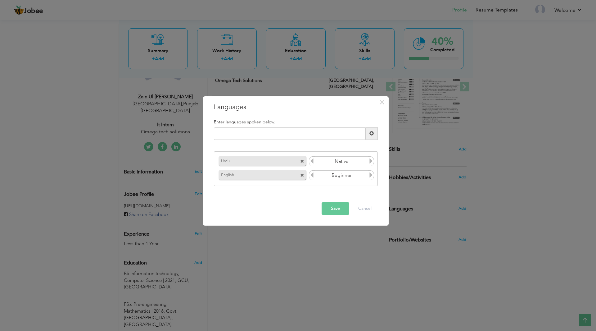
click at [370, 173] on icon at bounding box center [371, 175] width 6 height 6
click at [372, 176] on icon at bounding box center [371, 175] width 6 height 6
click at [311, 176] on icon at bounding box center [312, 175] width 6 height 6
click at [371, 132] on span at bounding box center [372, 133] width 4 height 4
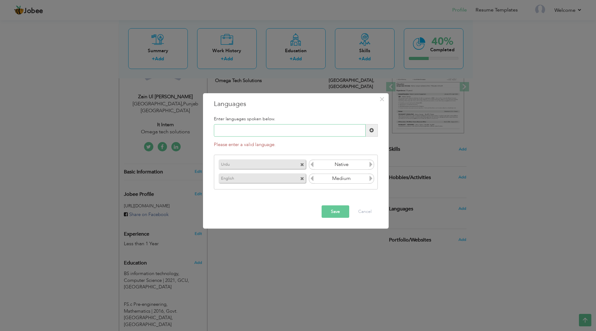
click at [344, 134] on input "text" at bounding box center [290, 130] width 152 height 12
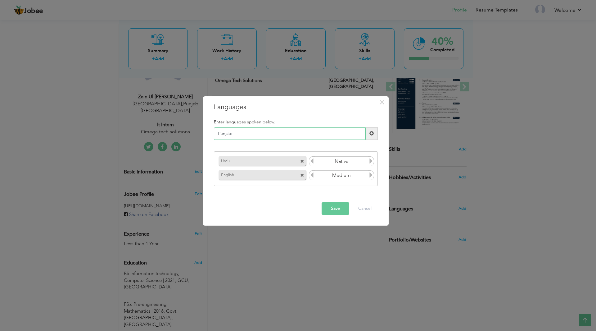
type input "Punjabi"
click at [370, 135] on span at bounding box center [372, 133] width 4 height 4
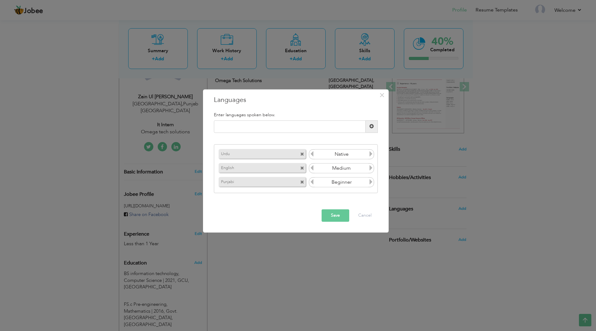
click at [370, 181] on icon at bounding box center [371, 182] width 6 height 6
click at [340, 216] on button "Save" at bounding box center [336, 215] width 28 height 12
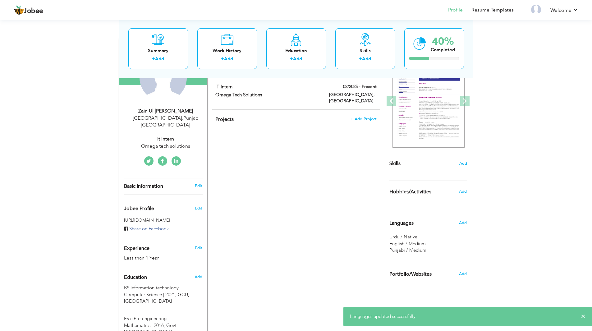
scroll to position [124, 0]
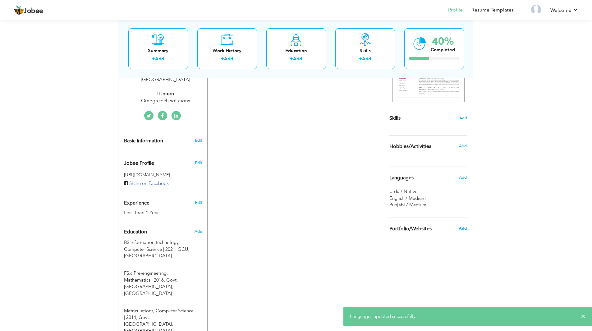
click at [463, 229] on span "Add" at bounding box center [462, 228] width 8 height 6
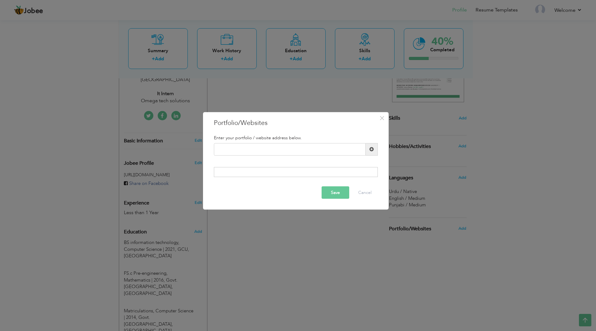
click at [321, 171] on div at bounding box center [296, 172] width 164 height 10
click at [242, 148] on input "text" at bounding box center [290, 149] width 152 height 12
click at [373, 149] on span at bounding box center [372, 149] width 4 height 4
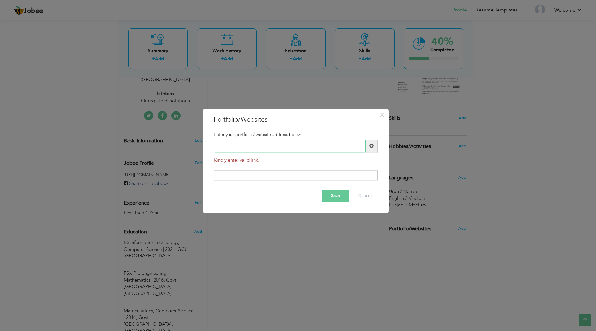
click at [328, 149] on input "text" at bounding box center [290, 146] width 152 height 12
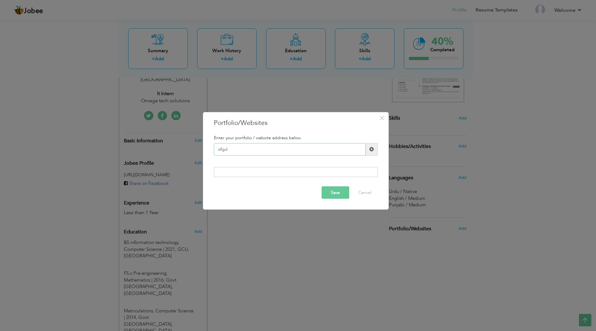
type input "dfgd"
click at [370, 150] on span at bounding box center [372, 149] width 4 height 4
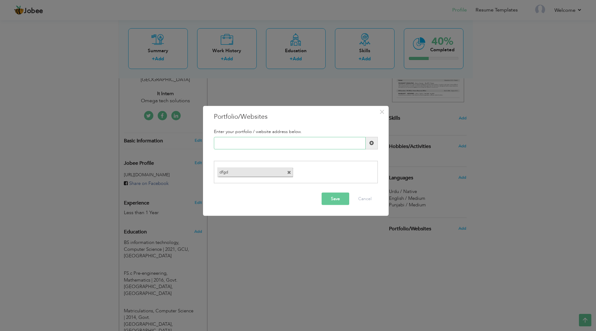
click at [281, 144] on input "text" at bounding box center [290, 143] width 152 height 12
click at [369, 198] on button "Cancel" at bounding box center [365, 199] width 26 height 12
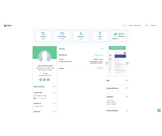
scroll to position [0, 0]
